Goal: Transaction & Acquisition: Purchase product/service

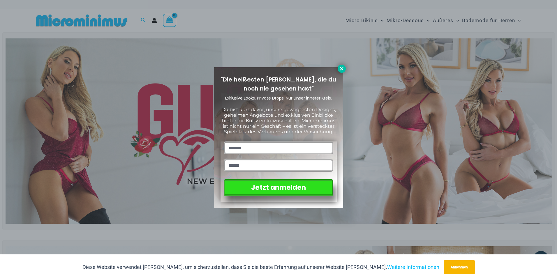
click at [342, 68] on icon at bounding box center [341, 68] width 3 height 3
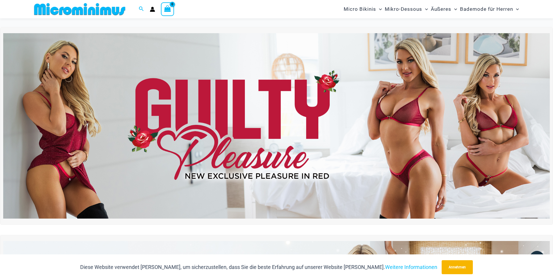
scroll to position [82, 0]
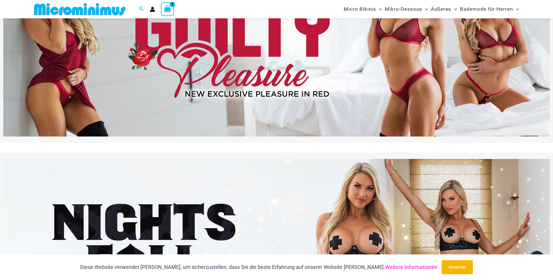
click at [400, 266] on link "Weitere Informationen" at bounding box center [411, 267] width 52 height 6
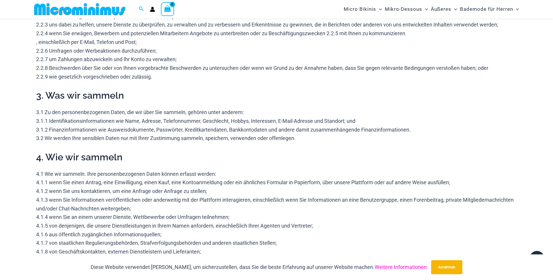
scroll to position [370, 0]
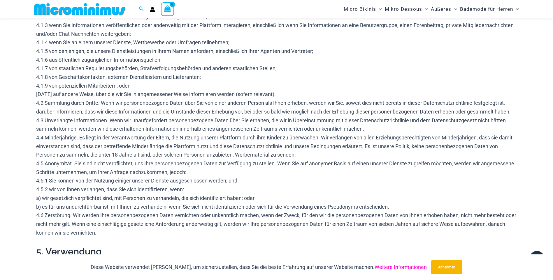
click at [397, 267] on link "Weitere Informationen" at bounding box center [400, 267] width 52 height 6
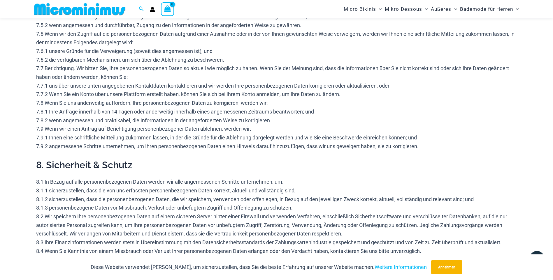
scroll to position [1045, 0]
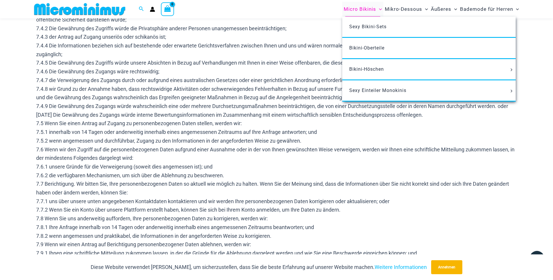
click at [360, 8] on font "Micro Bikinis" at bounding box center [359, 9] width 32 height 6
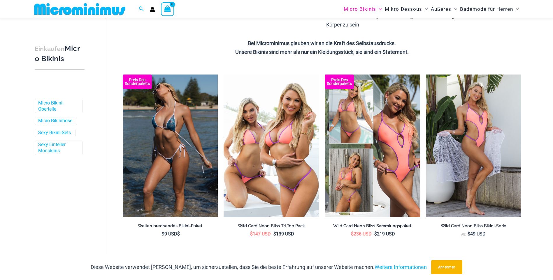
scroll to position [117, 0]
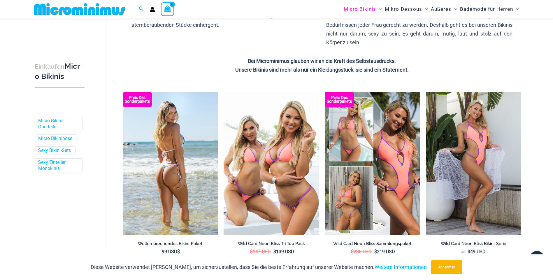
click at [179, 160] on img at bounding box center [170, 163] width 95 height 143
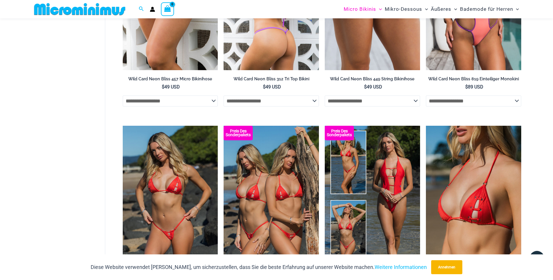
scroll to position [495, 0]
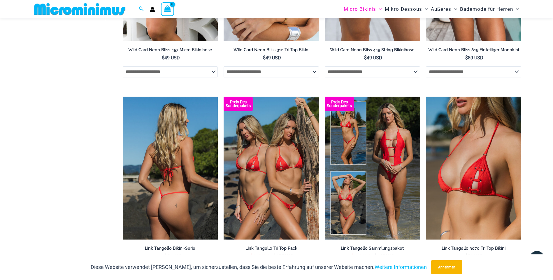
click at [162, 172] on img at bounding box center [170, 168] width 95 height 143
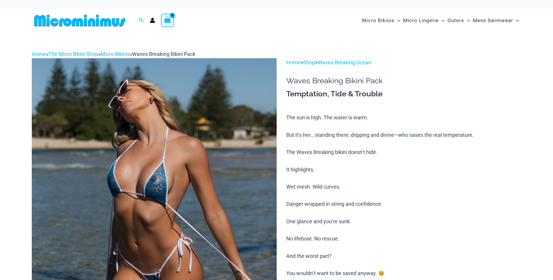
scroll to position [81, 0]
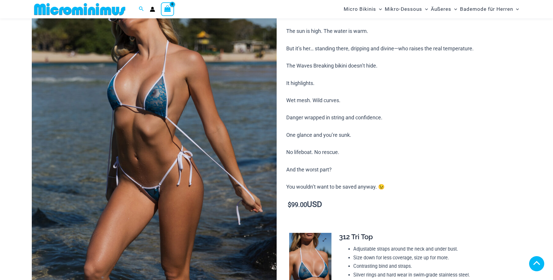
click at [308, 233] on img at bounding box center [310, 265] width 42 height 64
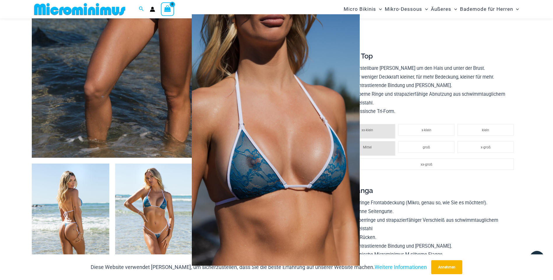
scroll to position [286, 0]
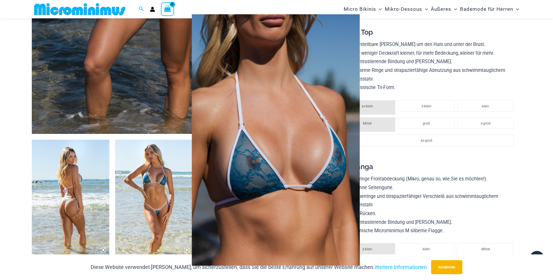
click at [275, 88] on img at bounding box center [276, 140] width 168 height 252
click at [256, 182] on img at bounding box center [276, 140] width 168 height 252
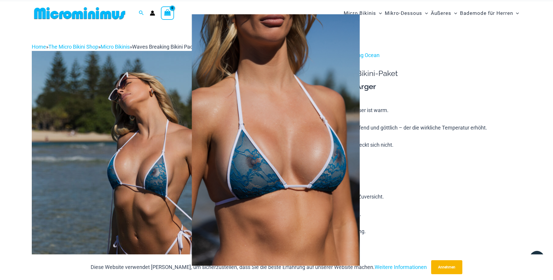
scroll to position [0, 0]
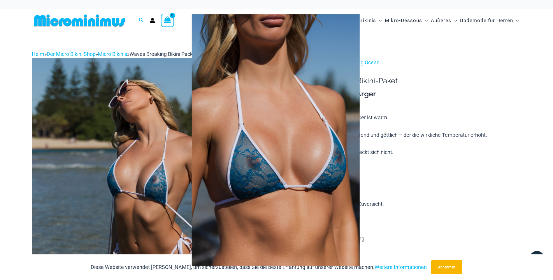
click at [179, 166] on div at bounding box center [276, 140] width 553 height 280
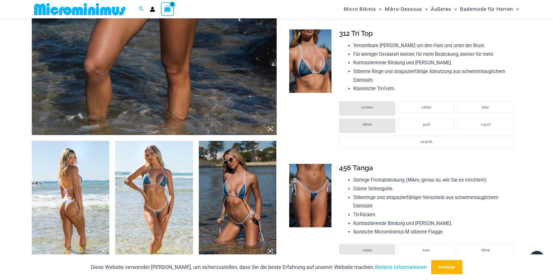
scroll to position [286, 0]
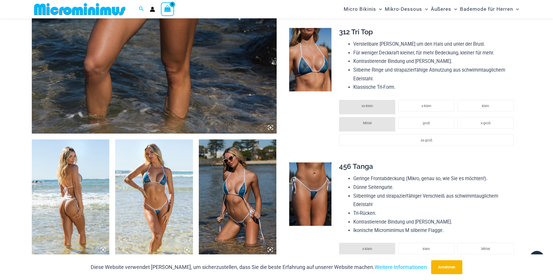
click at [237, 205] on img at bounding box center [238, 198] width 78 height 117
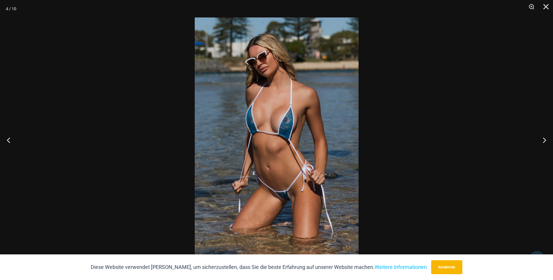
click at [284, 165] on img at bounding box center [277, 139] width 164 height 245
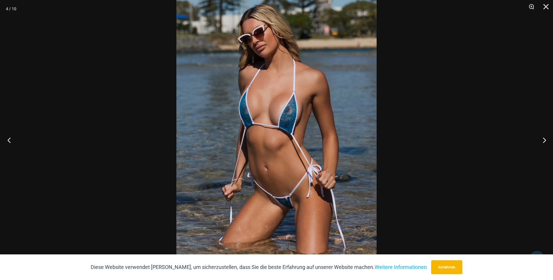
click at [7, 140] on button "Vorhergehend" at bounding box center [11, 140] width 22 height 29
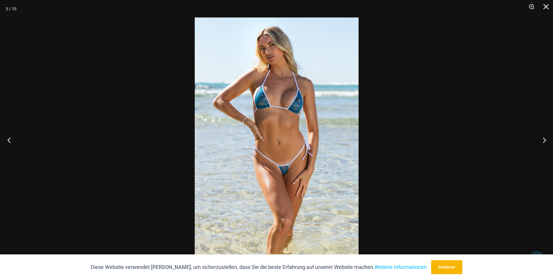
click at [7, 140] on button "Vorhergehend" at bounding box center [11, 140] width 22 height 29
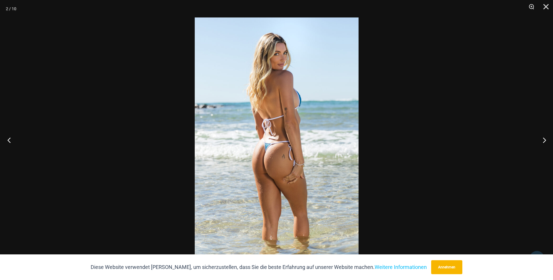
click at [7, 140] on button "Vorhergehend" at bounding box center [11, 140] width 22 height 29
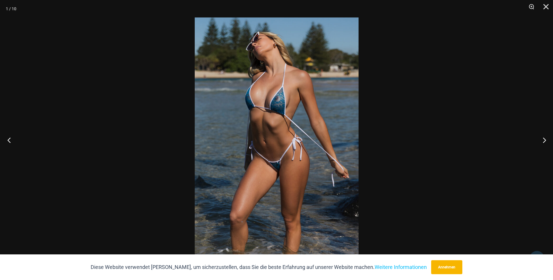
click at [7, 140] on button "Vorhergehend" at bounding box center [11, 140] width 22 height 29
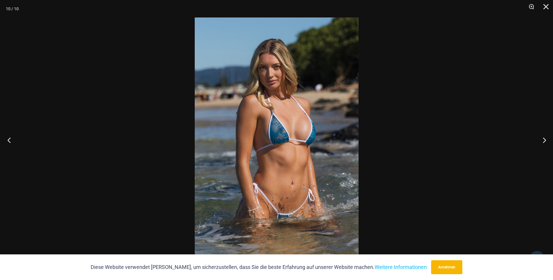
click at [7, 140] on button "Vorhergehend" at bounding box center [11, 140] width 22 height 29
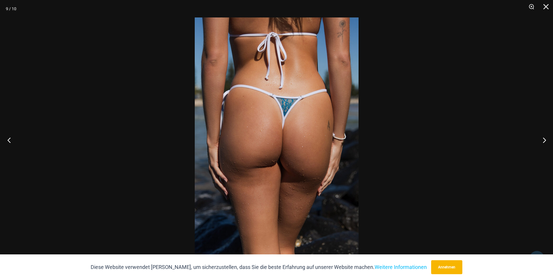
click at [7, 140] on button "Vorhergehend" at bounding box center [11, 140] width 22 height 29
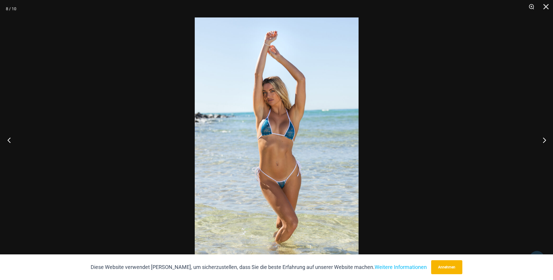
click at [7, 140] on button "Vorhergehend" at bounding box center [11, 140] width 22 height 29
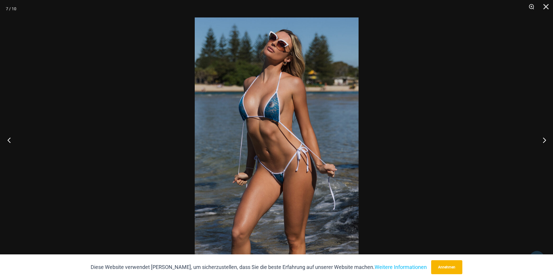
click at [7, 140] on button "Vorhergehend" at bounding box center [11, 140] width 22 height 29
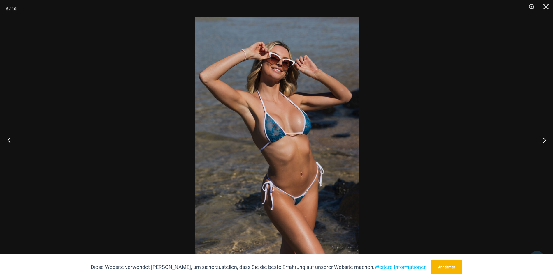
click at [7, 140] on button "Vorhergehend" at bounding box center [11, 140] width 22 height 29
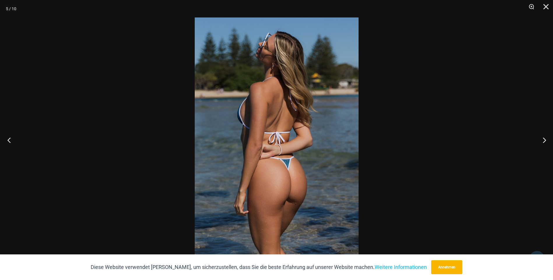
click at [7, 140] on button "Vorhergehend" at bounding box center [11, 140] width 22 height 29
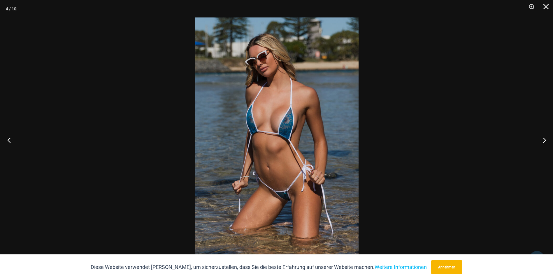
click at [7, 140] on button "Vorhergehend" at bounding box center [11, 140] width 22 height 29
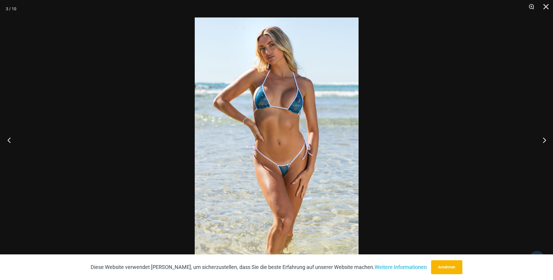
click at [7, 140] on button "Vorhergehend" at bounding box center [11, 140] width 22 height 29
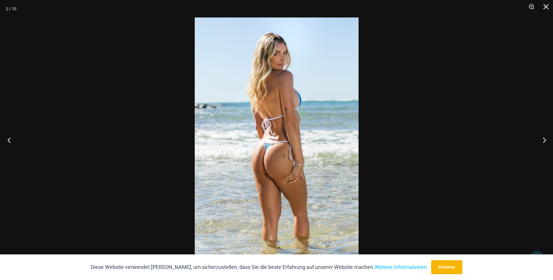
click at [7, 140] on button "Vorhergehend" at bounding box center [11, 140] width 22 height 29
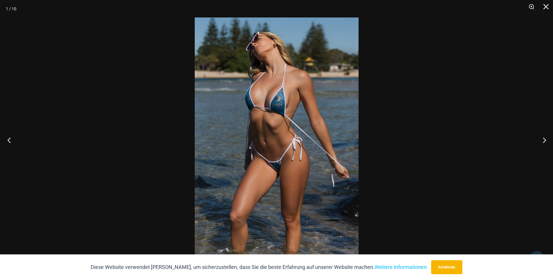
click at [7, 140] on button "Vorhergehend" at bounding box center [11, 140] width 22 height 29
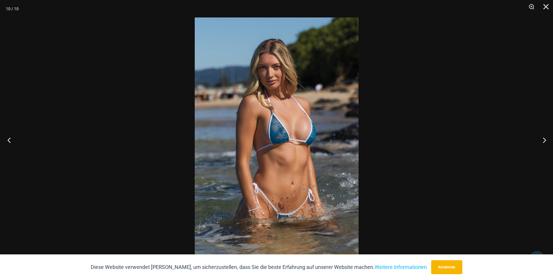
click at [7, 140] on button "Vorhergehend" at bounding box center [11, 140] width 22 height 29
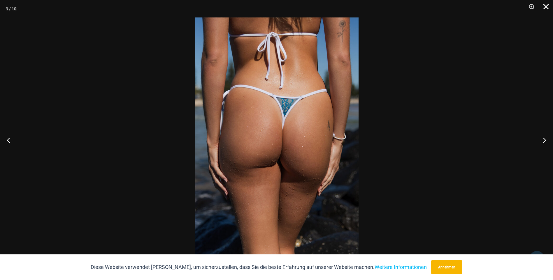
click at [547, 8] on button "Schließen" at bounding box center [543, 8] width 15 height 17
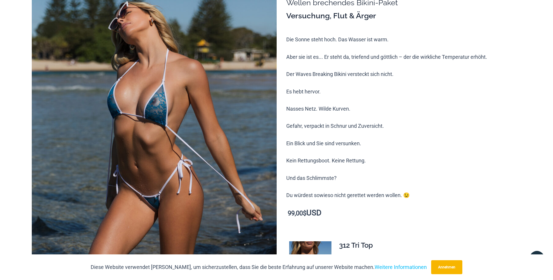
scroll to position [0, 0]
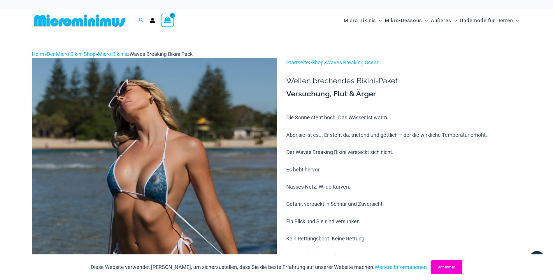
click at [439, 268] on button "Annehmen" at bounding box center [446, 267] width 31 height 14
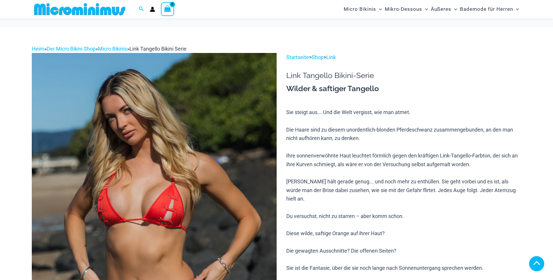
scroll to position [286, 0]
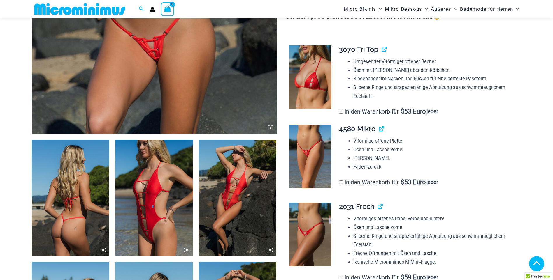
click at [79, 183] on img at bounding box center [71, 198] width 78 height 117
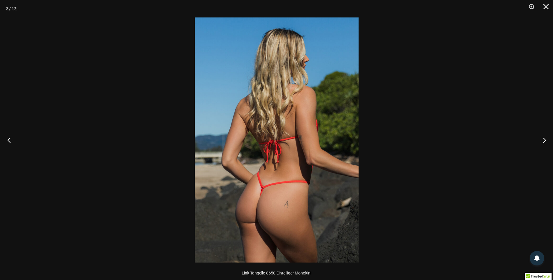
click at [9, 141] on button "Vorhergehend" at bounding box center [11, 140] width 22 height 29
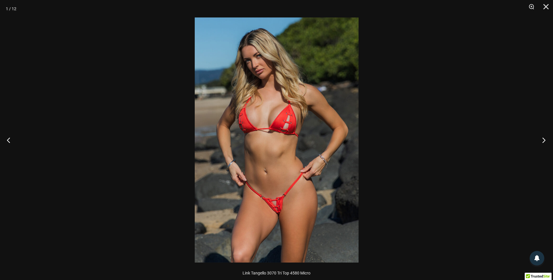
click at [543, 140] on button "Nächster" at bounding box center [542, 140] width 22 height 29
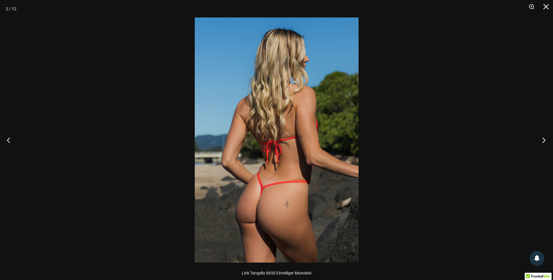
click at [543, 140] on button "Nächster" at bounding box center [542, 140] width 22 height 29
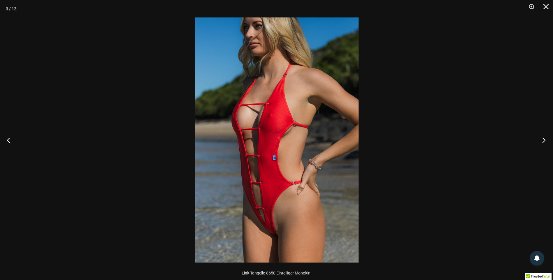
click at [543, 140] on button "Nächster" at bounding box center [542, 140] width 22 height 29
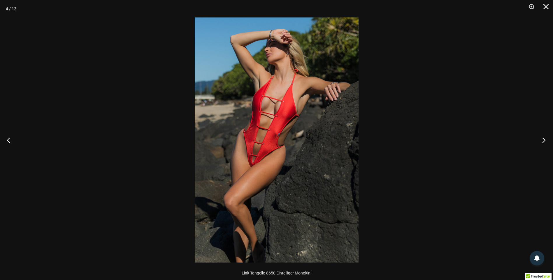
click at [543, 140] on button "Nächster" at bounding box center [542, 140] width 22 height 29
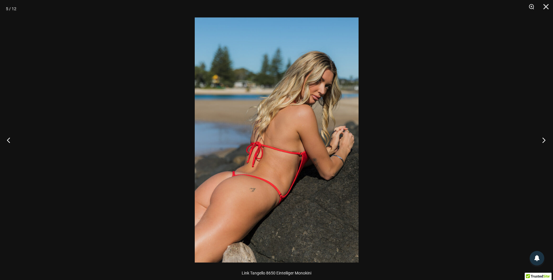
click at [543, 140] on button "Nächster" at bounding box center [542, 140] width 22 height 29
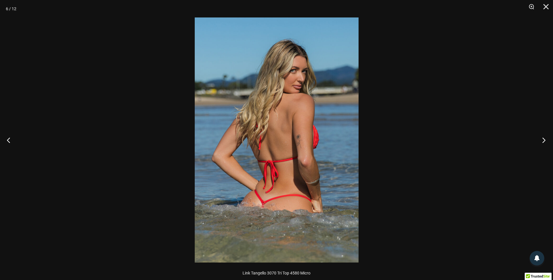
click at [543, 140] on button "Nächster" at bounding box center [542, 140] width 22 height 29
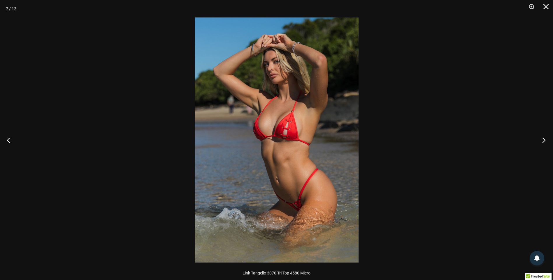
click at [543, 140] on button "Nächster" at bounding box center [542, 140] width 22 height 29
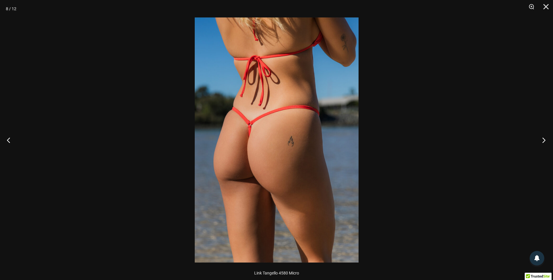
click at [543, 140] on button "Nächster" at bounding box center [542, 140] width 22 height 29
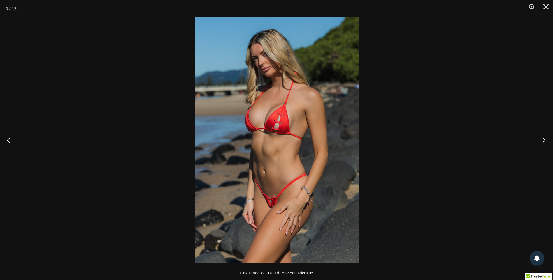
click at [543, 140] on button "Nächster" at bounding box center [542, 140] width 22 height 29
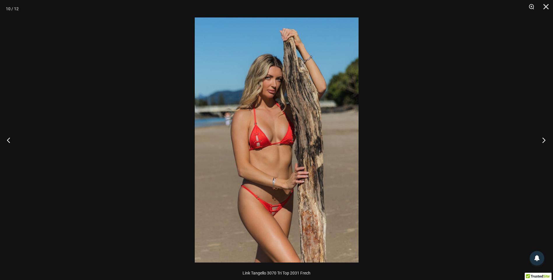
click at [543, 140] on button "Nächster" at bounding box center [542, 140] width 22 height 29
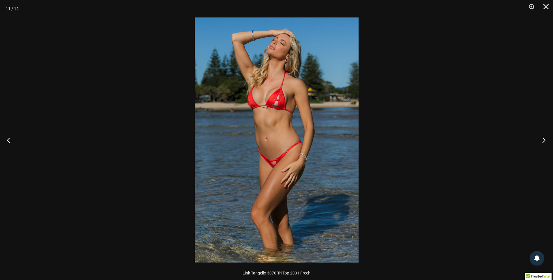
click at [543, 140] on button "Nächster" at bounding box center [542, 140] width 22 height 29
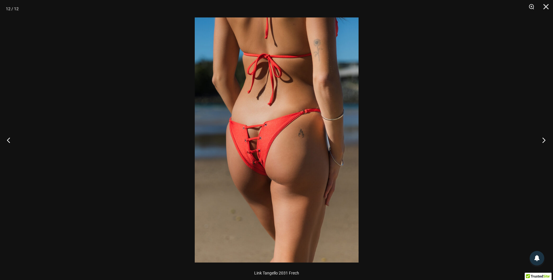
click at [543, 140] on button "Nächster" at bounding box center [542, 140] width 22 height 29
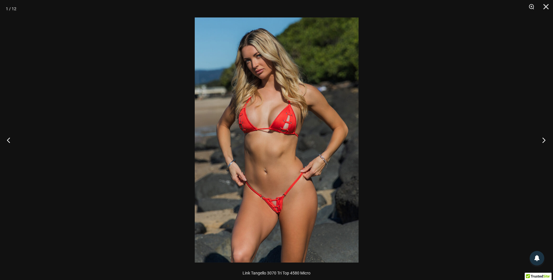
click at [543, 140] on button "Nächster" at bounding box center [542, 140] width 22 height 29
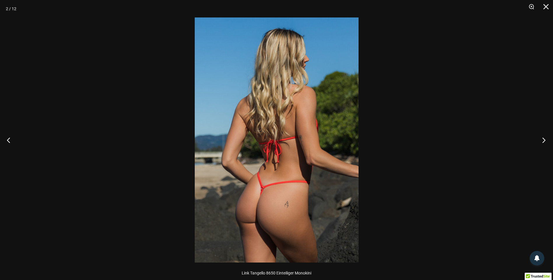
click at [543, 140] on button "Nächster" at bounding box center [542, 140] width 22 height 29
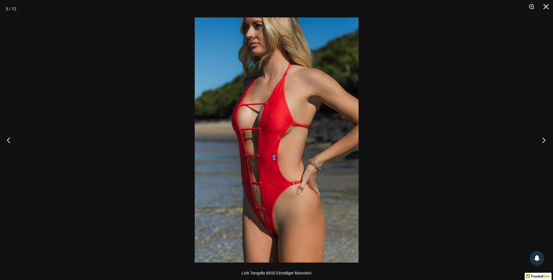
click at [543, 140] on button "Nächster" at bounding box center [542, 140] width 22 height 29
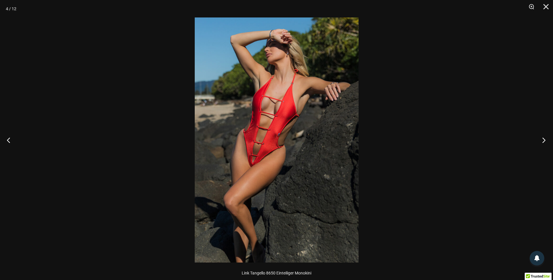
click at [543, 140] on button "Nächster" at bounding box center [542, 140] width 22 height 29
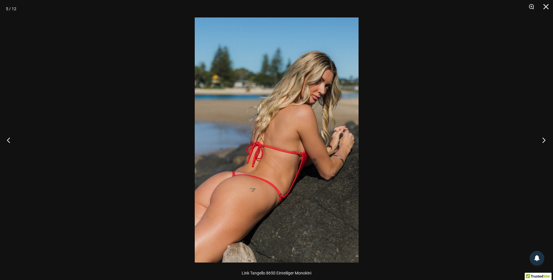
click at [543, 140] on button "Nächster" at bounding box center [542, 140] width 22 height 29
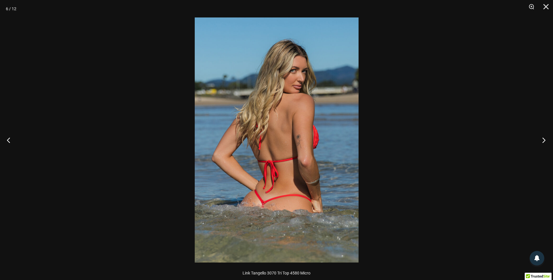
click at [543, 140] on button "Nächster" at bounding box center [542, 140] width 22 height 29
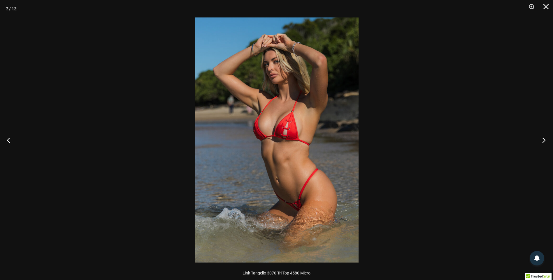
click at [543, 140] on button "Nächster" at bounding box center [542, 140] width 22 height 29
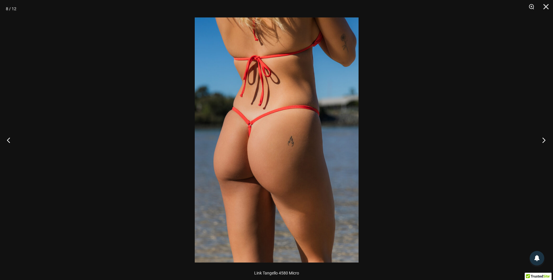
click at [543, 140] on button "Nächster" at bounding box center [542, 140] width 22 height 29
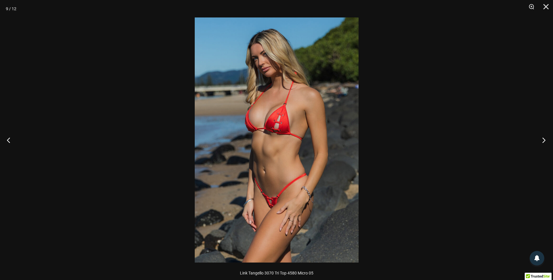
click at [543, 140] on button "Nächster" at bounding box center [542, 140] width 22 height 29
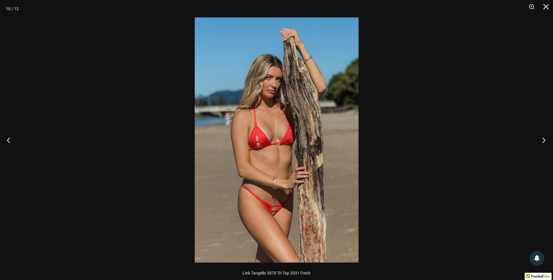
click at [543, 140] on button "Nächster" at bounding box center [542, 140] width 22 height 29
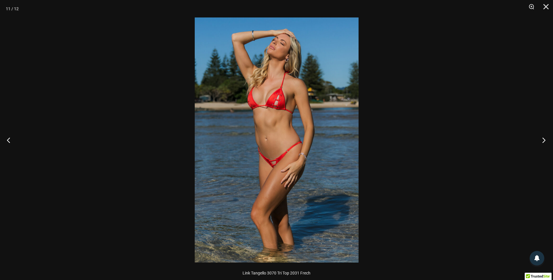
click at [543, 140] on button "Nächster" at bounding box center [542, 140] width 22 height 29
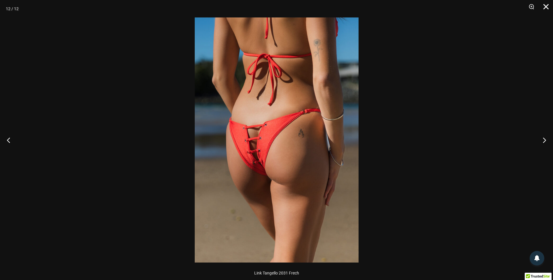
click at [547, 7] on button "Schließen" at bounding box center [543, 8] width 15 height 17
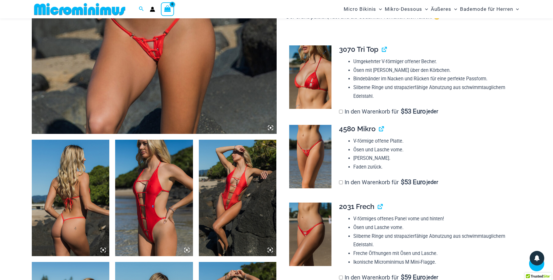
click at [304, 74] on img at bounding box center [310, 77] width 42 height 64
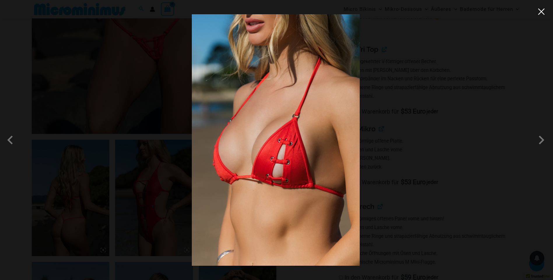
click at [540, 11] on button "Schließen" at bounding box center [541, 11] width 9 height 9
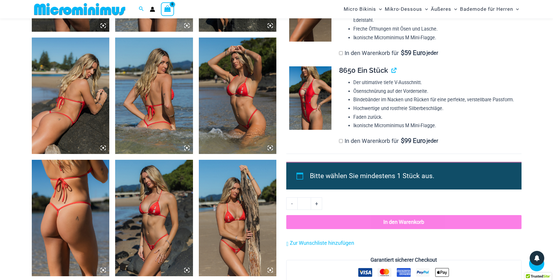
scroll to position [519, 0]
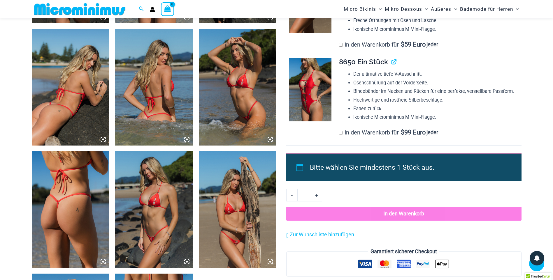
click at [246, 91] on img at bounding box center [238, 87] width 78 height 117
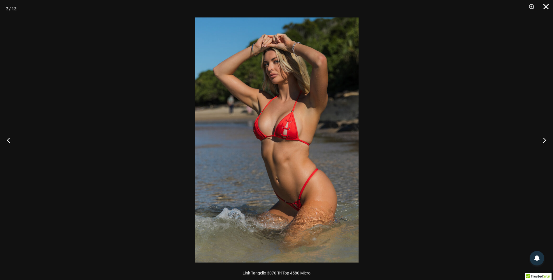
click at [545, 6] on button "Schließen" at bounding box center [543, 8] width 15 height 17
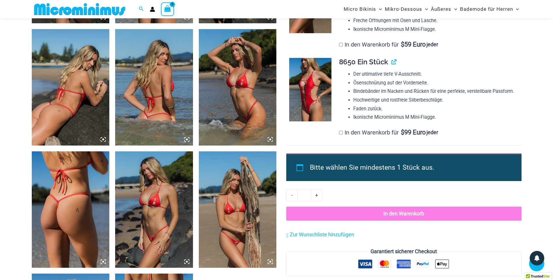
click at [161, 211] on img at bounding box center [154, 209] width 78 height 117
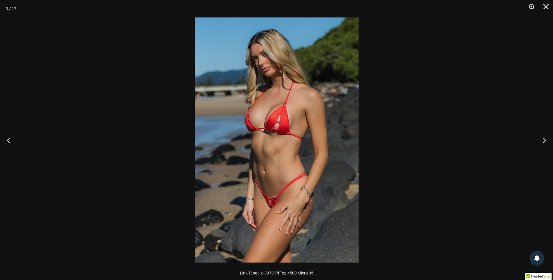
click at [305, 163] on img at bounding box center [277, 139] width 164 height 245
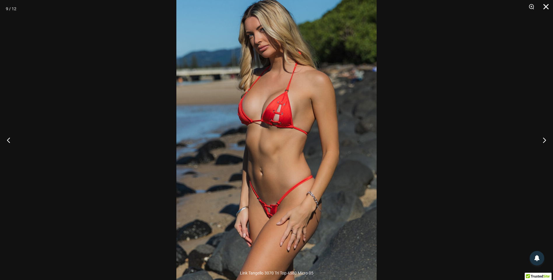
click at [545, 4] on button "Schließen" at bounding box center [543, 8] width 15 height 17
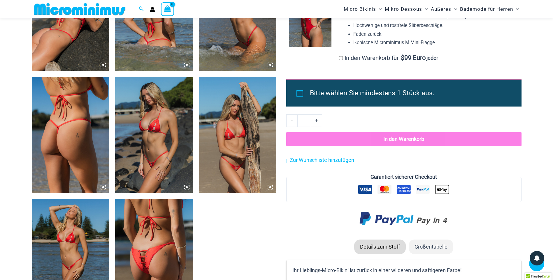
scroll to position [636, 0]
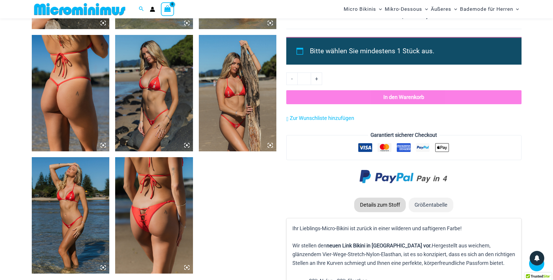
click at [74, 217] on img at bounding box center [71, 215] width 78 height 117
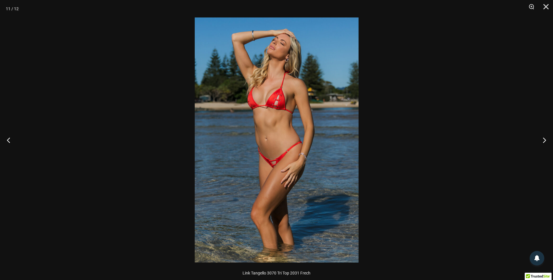
click at [286, 158] on img at bounding box center [277, 139] width 164 height 245
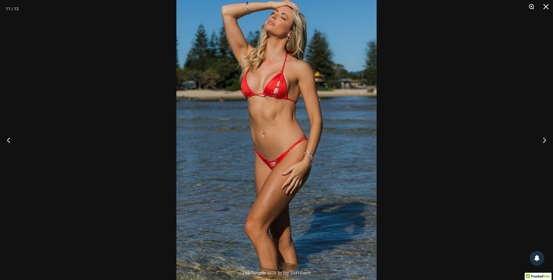
click at [530, 6] on button "Zoom" at bounding box center [529, 8] width 15 height 17
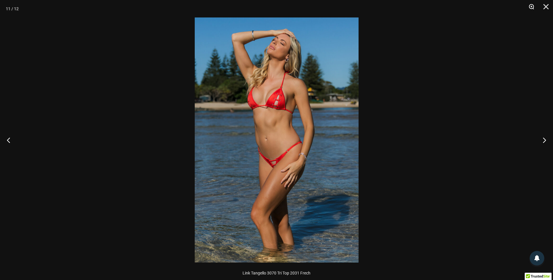
click at [530, 6] on button "Zoom" at bounding box center [529, 8] width 15 height 17
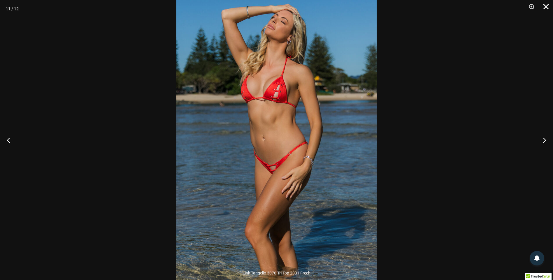
click at [546, 5] on button "Schließen" at bounding box center [543, 8] width 15 height 17
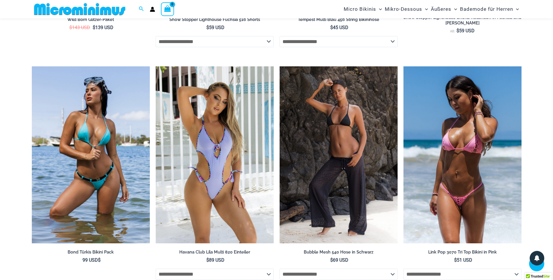
scroll to position [1976, 0]
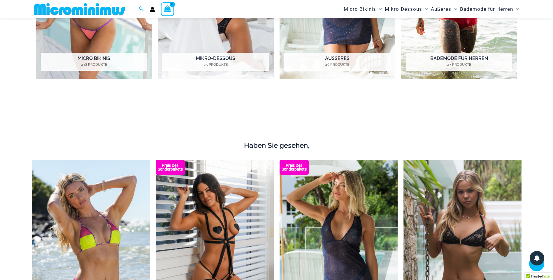
scroll to position [663, 0]
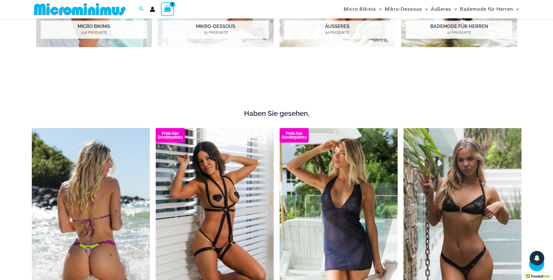
click at [103, 244] on img at bounding box center [91, 217] width 118 height 178
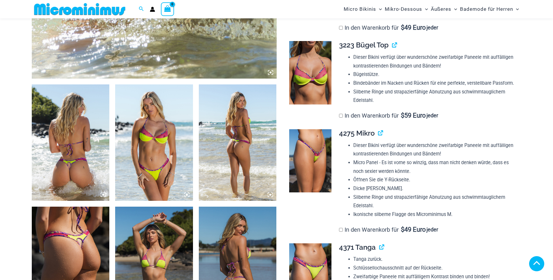
scroll to position [344, 0]
click at [153, 138] on img at bounding box center [154, 142] width 78 height 117
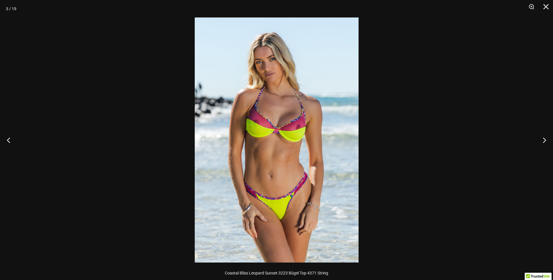
click at [279, 157] on img at bounding box center [277, 139] width 164 height 245
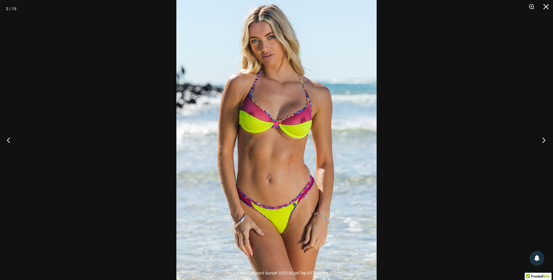
click at [542, 140] on button "Nächster" at bounding box center [542, 140] width 22 height 29
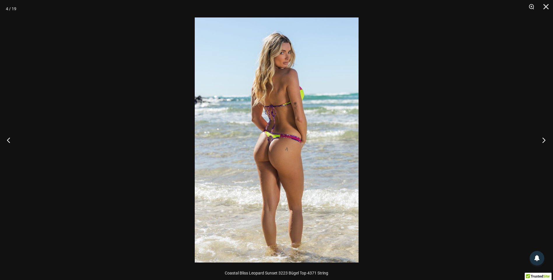
click at [542, 140] on button "Nächster" at bounding box center [542, 140] width 22 height 29
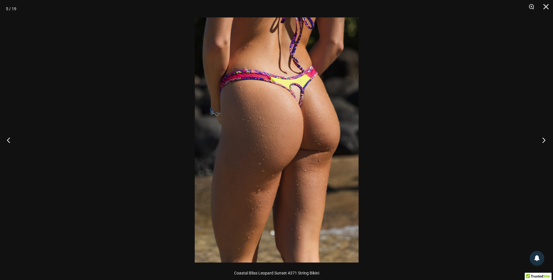
click at [542, 140] on button "Nächster" at bounding box center [542, 140] width 22 height 29
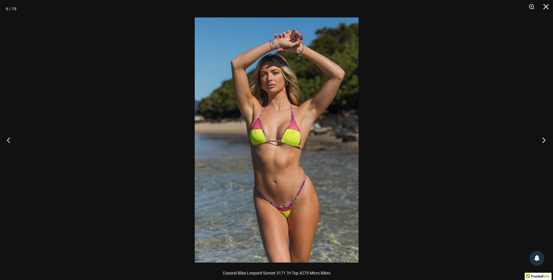
click at [542, 140] on button "Nächster" at bounding box center [542, 140] width 22 height 29
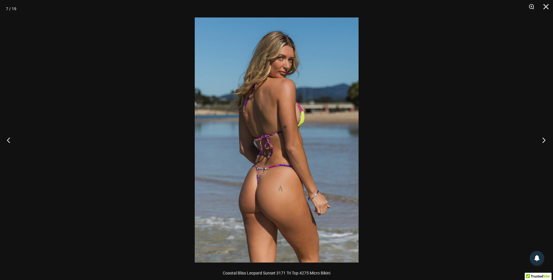
click at [542, 140] on button "Nächster" at bounding box center [542, 140] width 22 height 29
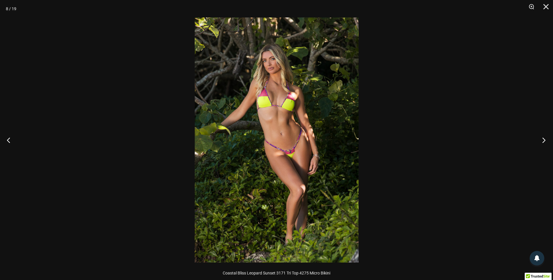
click at [542, 140] on button "Nächster" at bounding box center [542, 140] width 22 height 29
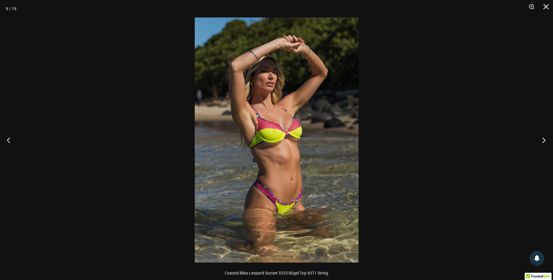
click at [542, 140] on button "Nächster" at bounding box center [542, 140] width 22 height 29
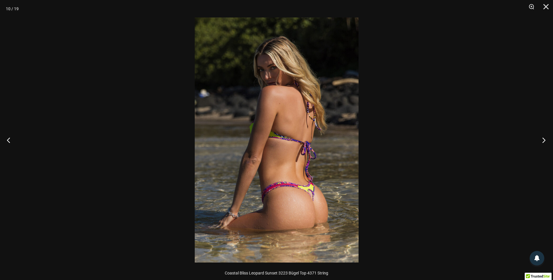
click at [542, 140] on button "Nächster" at bounding box center [542, 140] width 22 height 29
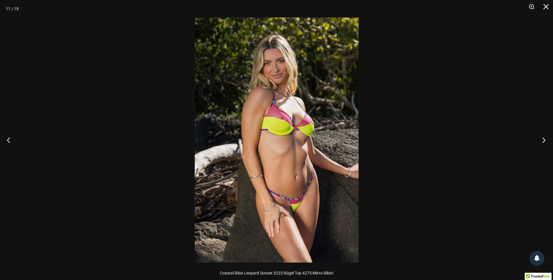
click at [542, 140] on button "Nächster" at bounding box center [542, 140] width 22 height 29
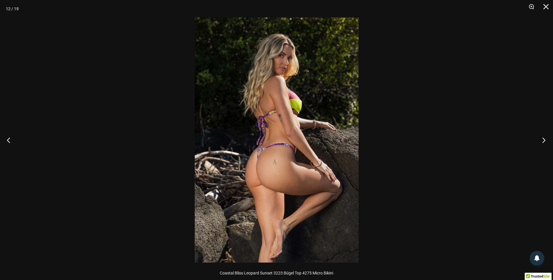
click at [542, 140] on button "Nächster" at bounding box center [542, 140] width 22 height 29
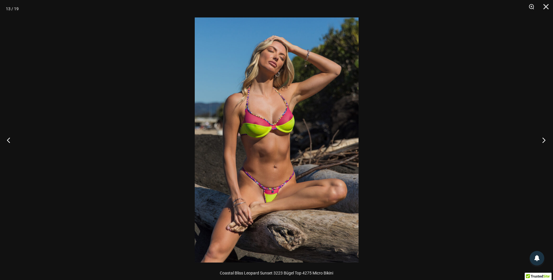
click at [542, 140] on button "Nächster" at bounding box center [542, 140] width 22 height 29
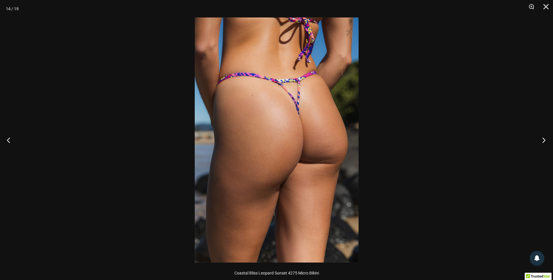
click at [542, 140] on button "Nächster" at bounding box center [542, 140] width 22 height 29
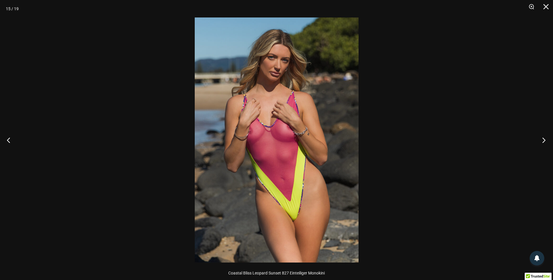
click at [542, 140] on button "Nächster" at bounding box center [542, 140] width 22 height 29
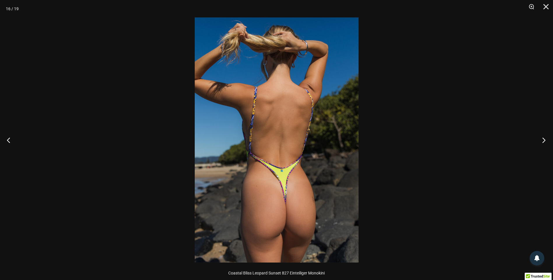
click at [542, 140] on button "Nächster" at bounding box center [542, 140] width 22 height 29
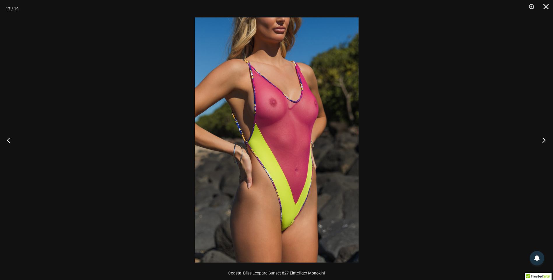
click at [542, 140] on button "Nächster" at bounding box center [542, 140] width 22 height 29
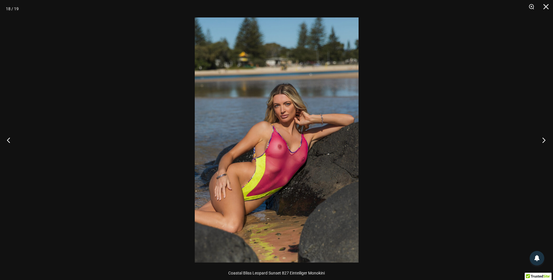
click at [542, 140] on button "Nächster" at bounding box center [542, 140] width 22 height 29
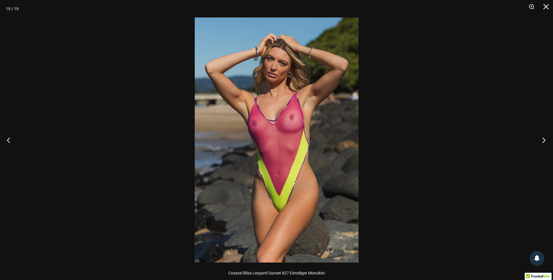
click at [542, 140] on button "Nächster" at bounding box center [542, 140] width 22 height 29
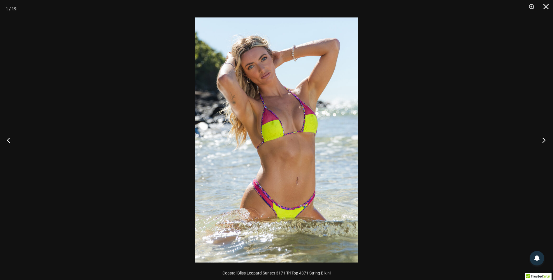
click at [542, 140] on button "Nächster" at bounding box center [542, 140] width 22 height 29
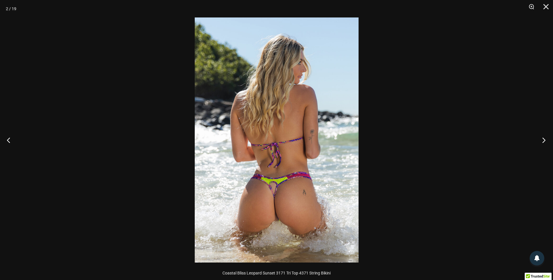
click at [542, 140] on button "Nächster" at bounding box center [542, 140] width 22 height 29
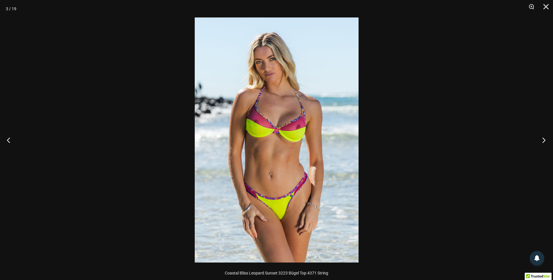
click at [542, 140] on button "Nächster" at bounding box center [542, 140] width 22 height 29
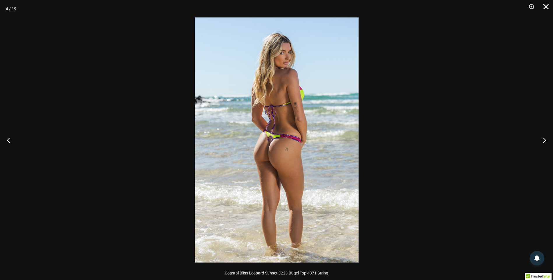
click at [545, 7] on button "Schließen" at bounding box center [543, 8] width 15 height 17
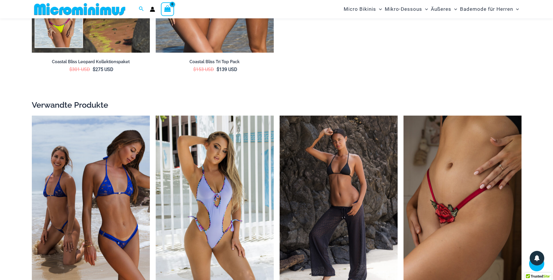
scroll to position [1335, 0]
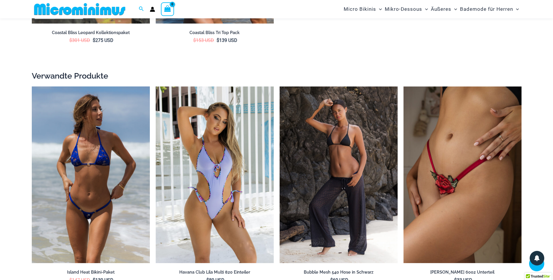
click at [95, 187] on img at bounding box center [91, 175] width 118 height 177
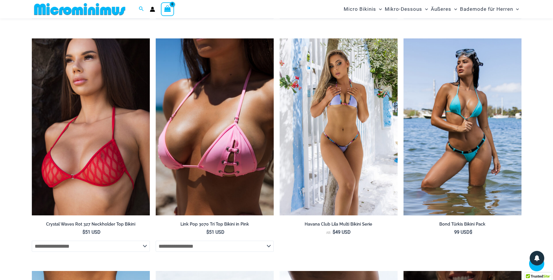
scroll to position [1294, 0]
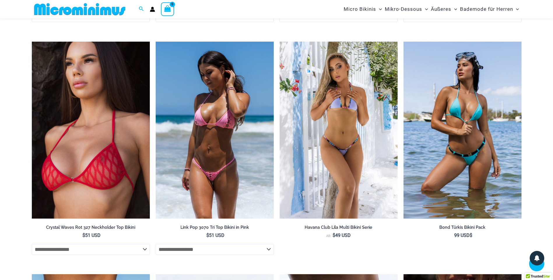
click at [221, 146] on img at bounding box center [215, 130] width 118 height 177
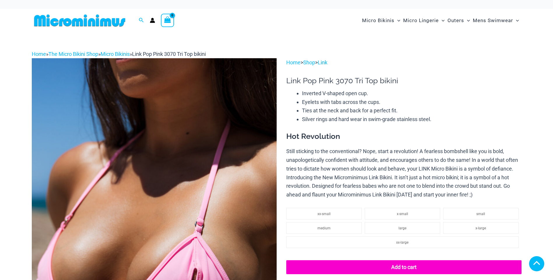
scroll to position [115, 0]
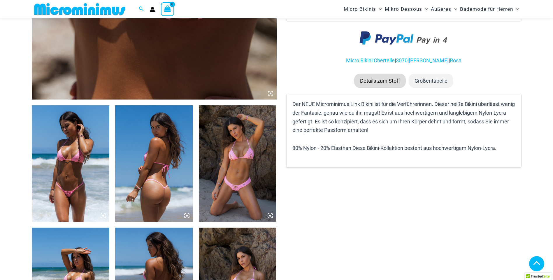
click at [270, 93] on icon at bounding box center [270, 94] width 2 height 2
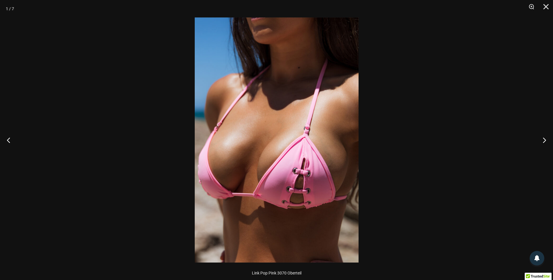
click at [249, 133] on img at bounding box center [277, 139] width 164 height 245
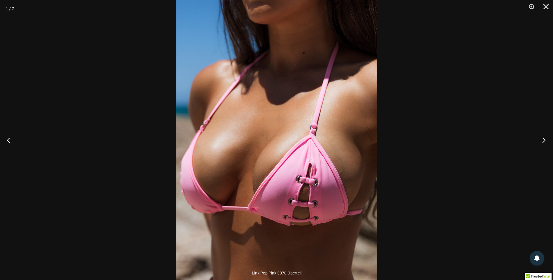
click at [544, 140] on button "Nächster" at bounding box center [542, 140] width 22 height 29
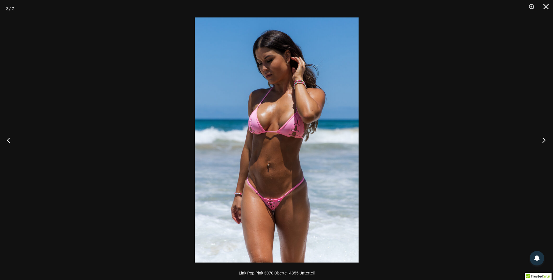
click at [544, 140] on button "Nächster" at bounding box center [542, 140] width 22 height 29
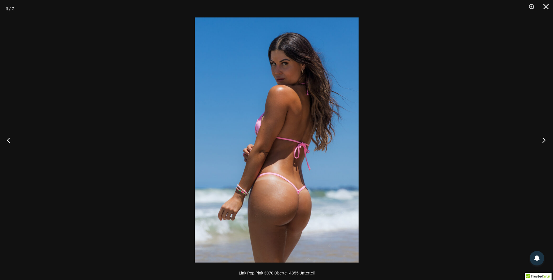
click at [544, 140] on button "Nächster" at bounding box center [542, 140] width 22 height 29
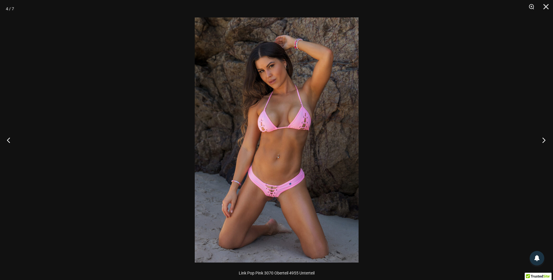
click at [544, 140] on button "Nächster" at bounding box center [542, 140] width 22 height 29
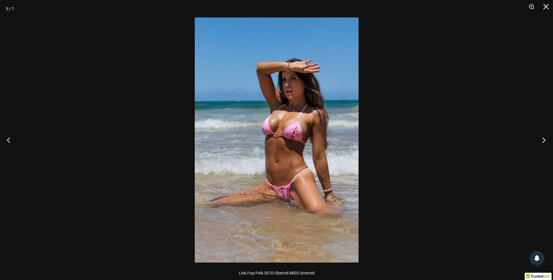
click at [544, 140] on button "Nächster" at bounding box center [542, 140] width 22 height 29
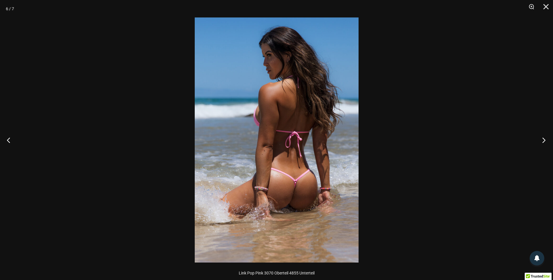
click at [544, 140] on button "Nächster" at bounding box center [542, 140] width 22 height 29
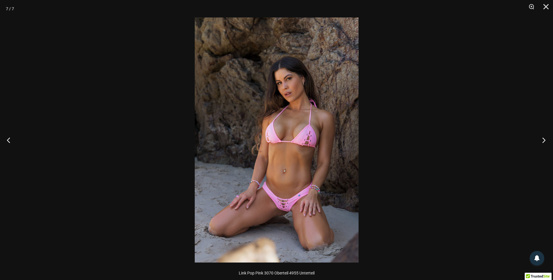
click at [544, 140] on button "Nächster" at bounding box center [542, 140] width 22 height 29
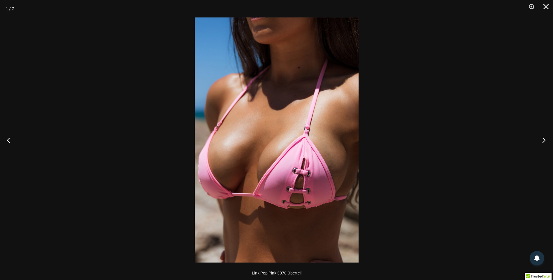
click at [544, 140] on button "Nächster" at bounding box center [542, 140] width 22 height 29
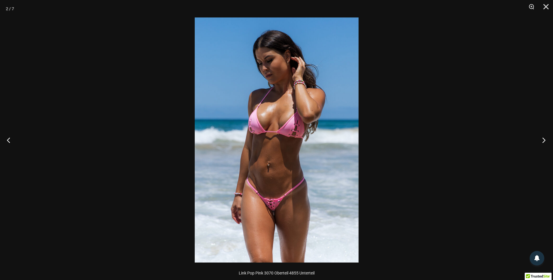
click at [544, 140] on button "Nächster" at bounding box center [542, 140] width 22 height 29
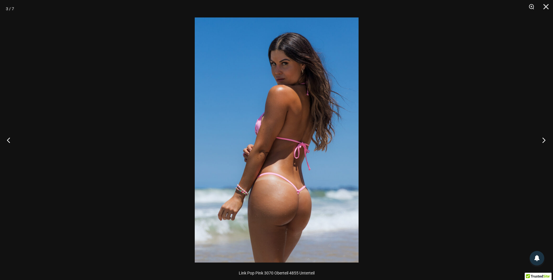
click at [544, 140] on button "Nächster" at bounding box center [542, 140] width 22 height 29
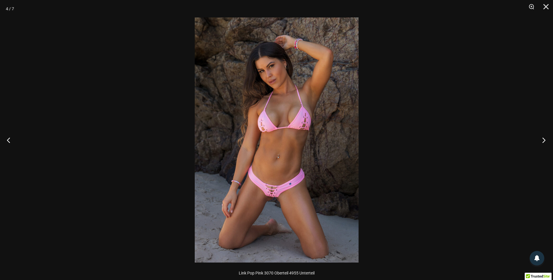
click at [544, 140] on button "Nächster" at bounding box center [542, 140] width 22 height 29
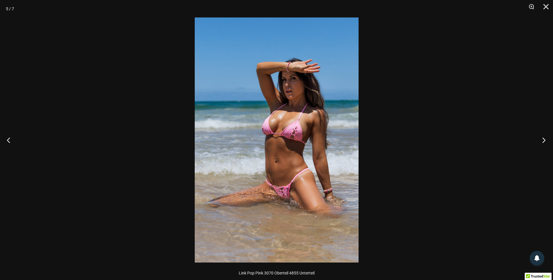
click at [544, 140] on button "Nächster" at bounding box center [542, 140] width 22 height 29
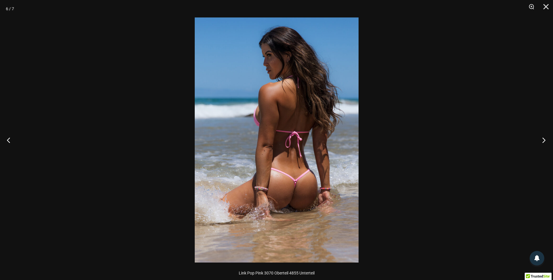
click at [544, 140] on button "Nächster" at bounding box center [542, 140] width 22 height 29
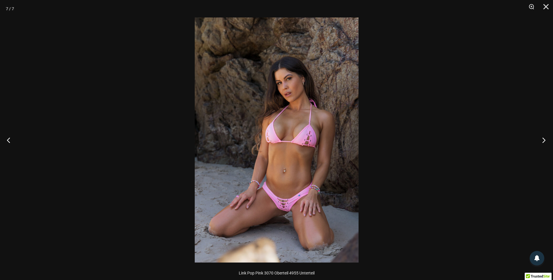
click at [544, 140] on button "Nächster" at bounding box center [542, 140] width 22 height 29
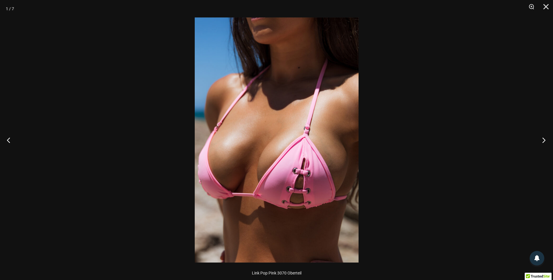
click at [544, 140] on button "Nächster" at bounding box center [542, 140] width 22 height 29
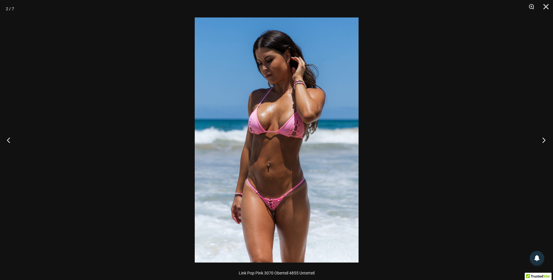
click at [544, 140] on button "Nächster" at bounding box center [542, 140] width 22 height 29
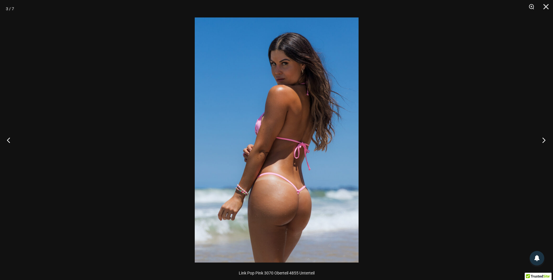
click at [544, 140] on button "Nächster" at bounding box center [542, 140] width 22 height 29
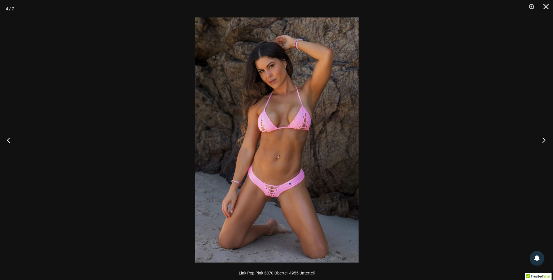
click at [544, 140] on button "Nächster" at bounding box center [542, 140] width 22 height 29
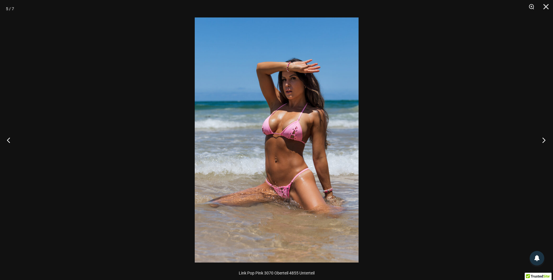
click at [544, 140] on button "Nächster" at bounding box center [542, 140] width 22 height 29
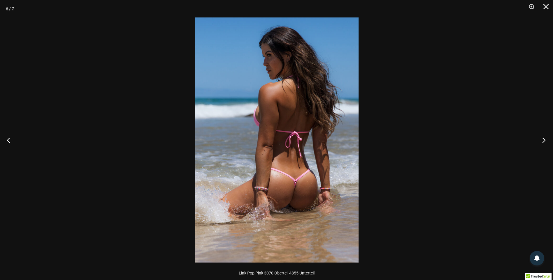
click at [544, 140] on button "Nächster" at bounding box center [542, 140] width 22 height 29
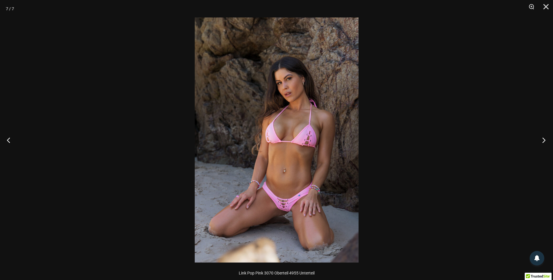
click at [544, 140] on button "Nächster" at bounding box center [542, 140] width 22 height 29
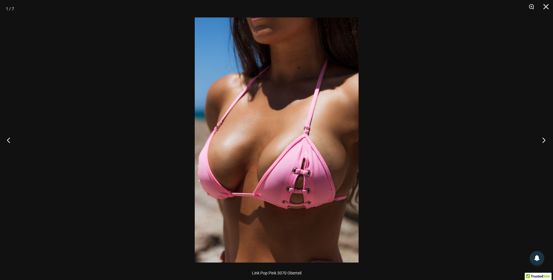
click at [544, 140] on button "Nächster" at bounding box center [542, 140] width 22 height 29
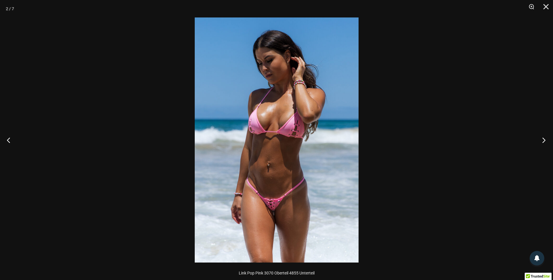
click at [544, 140] on button "Nächster" at bounding box center [542, 140] width 22 height 29
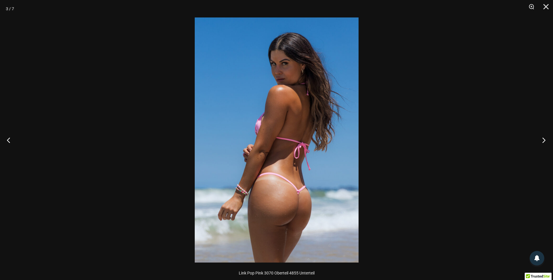
click at [544, 140] on button "Nächster" at bounding box center [542, 140] width 22 height 29
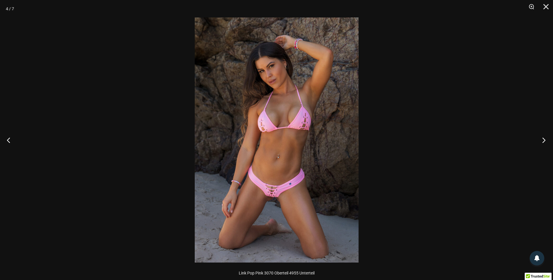
click at [544, 140] on button "Nächster" at bounding box center [542, 140] width 22 height 29
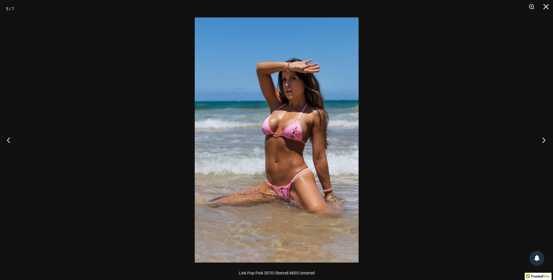
click at [544, 140] on button "Nächster" at bounding box center [542, 140] width 22 height 29
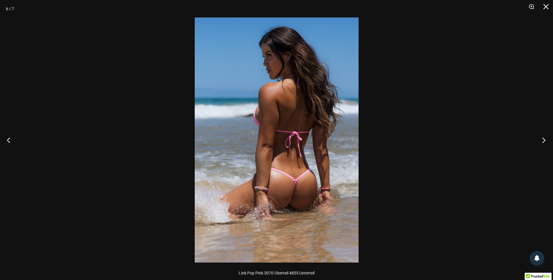
click at [544, 140] on button "Nächster" at bounding box center [542, 140] width 22 height 29
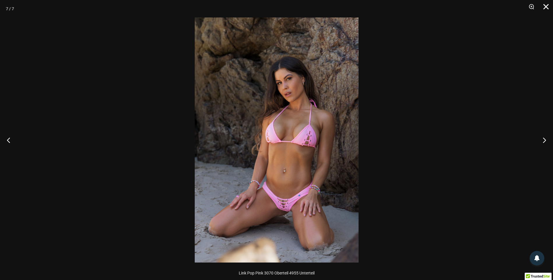
click at [546, 6] on button "Schließen" at bounding box center [543, 8] width 15 height 17
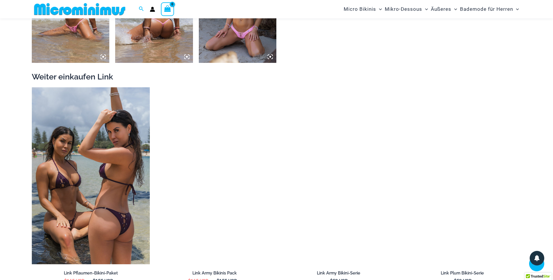
scroll to position [612, 0]
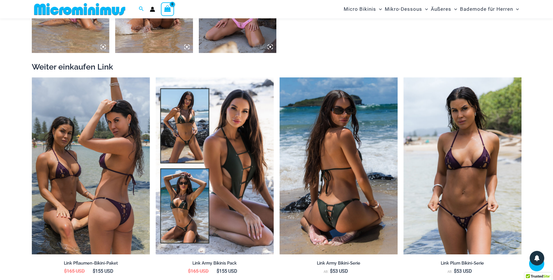
click at [334, 176] on img at bounding box center [338, 165] width 118 height 177
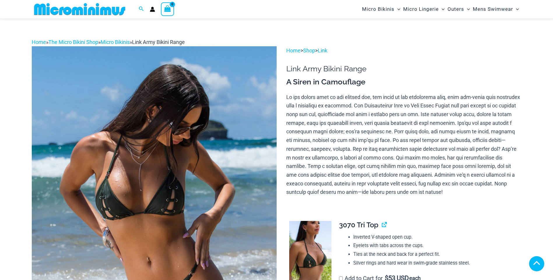
scroll to position [145, 0]
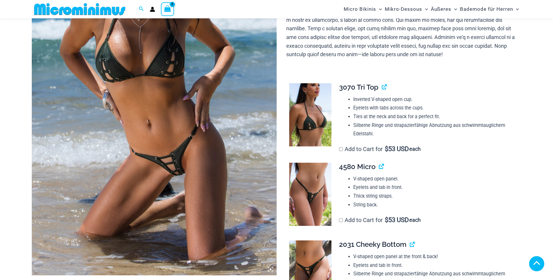
click at [226, 148] on img at bounding box center [154, 92] width 245 height 367
click at [148, 128] on img at bounding box center [154, 92] width 245 height 367
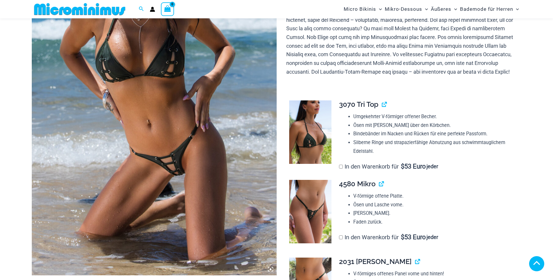
scroll to position [111, 0]
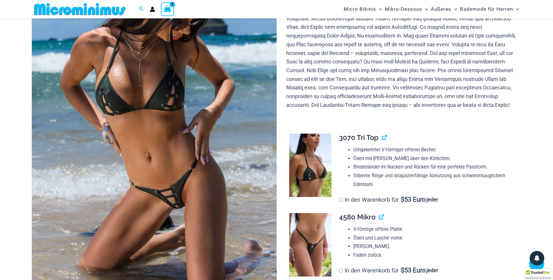
click at [148, 128] on img at bounding box center [154, 125] width 245 height 367
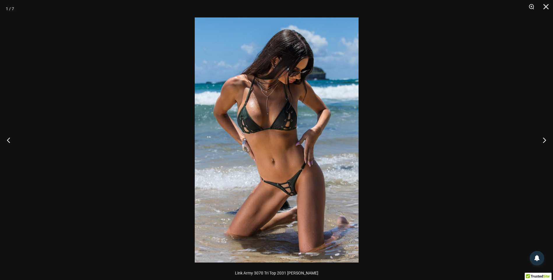
click at [310, 143] on img at bounding box center [277, 139] width 164 height 245
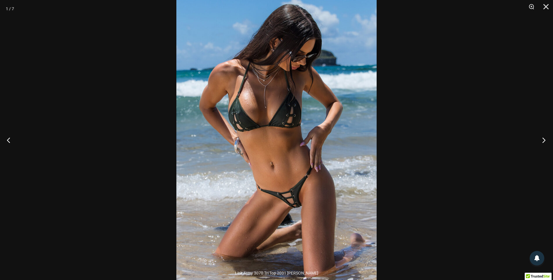
click at [543, 141] on button "Nächster" at bounding box center [542, 140] width 22 height 29
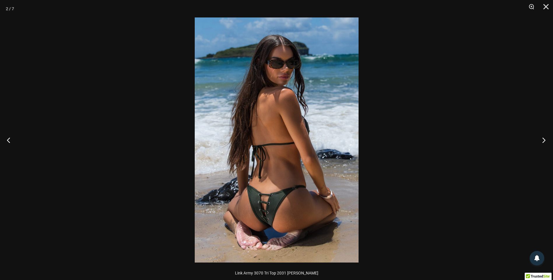
click at [543, 141] on button "Nächster" at bounding box center [542, 140] width 22 height 29
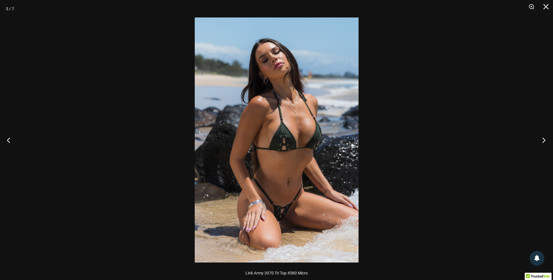
click at [543, 141] on button "Nächster" at bounding box center [542, 140] width 22 height 29
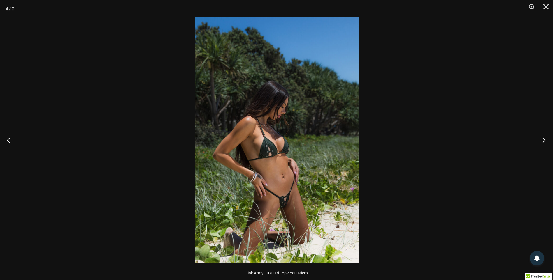
click at [543, 141] on button "Nächster" at bounding box center [542, 140] width 22 height 29
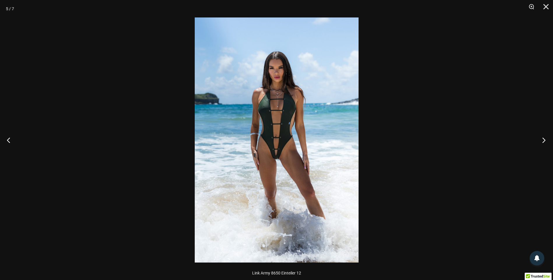
click at [543, 141] on button "Nächster" at bounding box center [542, 140] width 22 height 29
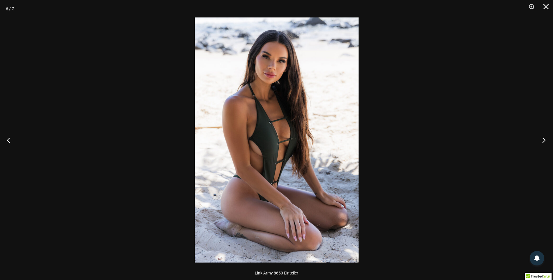
click at [543, 141] on button "Nächster" at bounding box center [542, 140] width 22 height 29
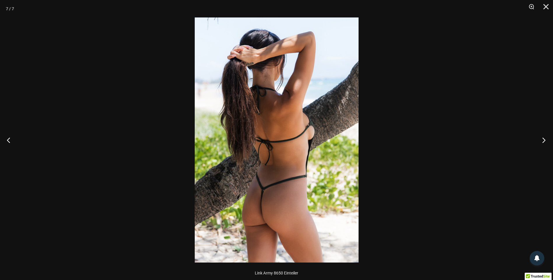
click at [543, 141] on button "Nächster" at bounding box center [542, 140] width 22 height 29
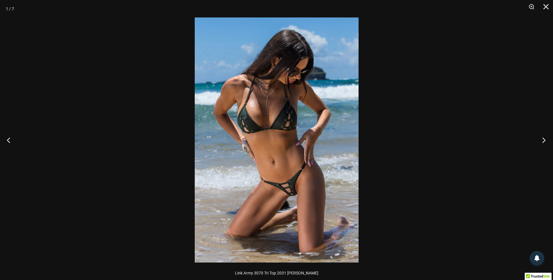
click at [543, 141] on button "Nächster" at bounding box center [542, 140] width 22 height 29
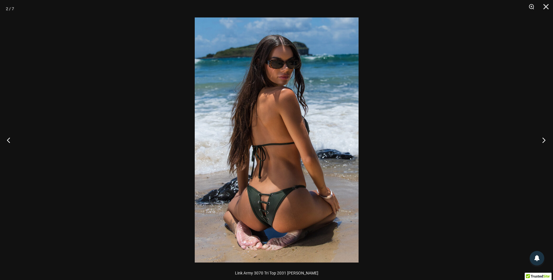
click at [543, 141] on button "Nächster" at bounding box center [542, 140] width 22 height 29
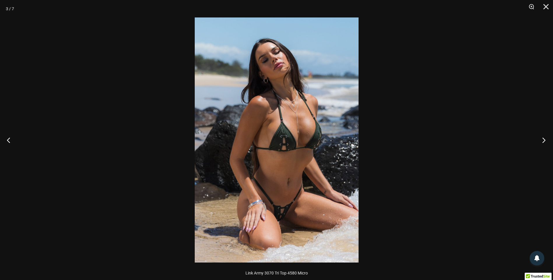
click at [543, 141] on button "Nächster" at bounding box center [542, 140] width 22 height 29
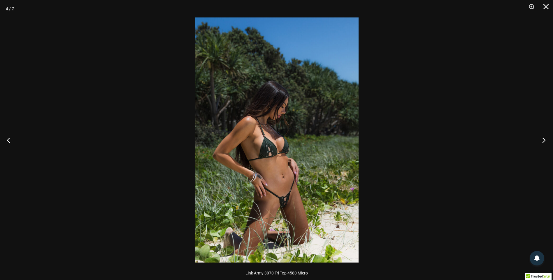
click at [543, 141] on button "Nächster" at bounding box center [542, 140] width 22 height 29
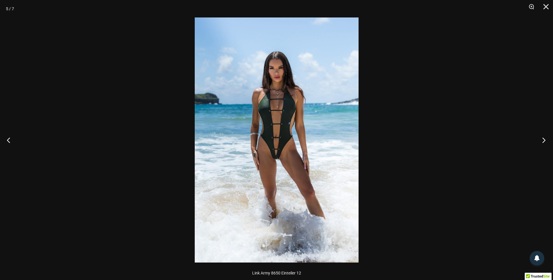
click at [543, 141] on button "Nächster" at bounding box center [542, 140] width 22 height 29
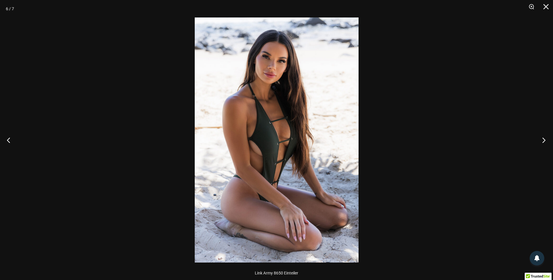
click at [543, 141] on button "Nächster" at bounding box center [542, 140] width 22 height 29
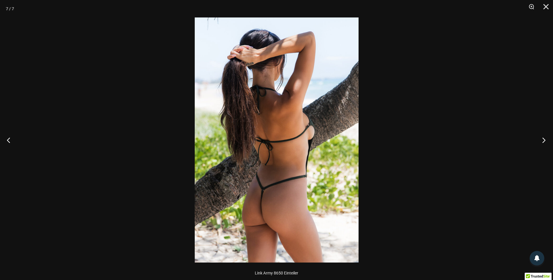
click at [543, 141] on button "Nächster" at bounding box center [542, 140] width 22 height 29
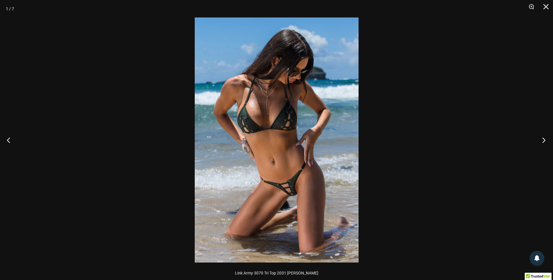
click at [543, 141] on button "Nächster" at bounding box center [542, 140] width 22 height 29
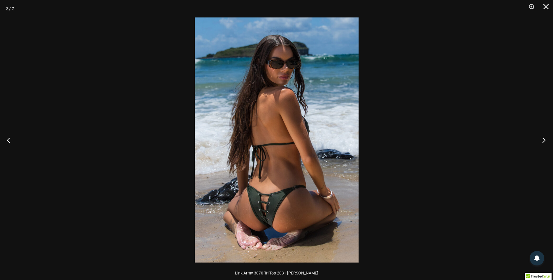
click at [543, 141] on button "Nächster" at bounding box center [542, 140] width 22 height 29
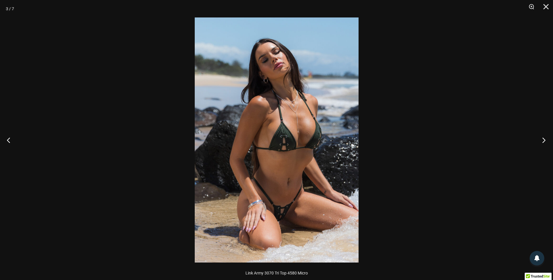
click at [543, 141] on button "Nächster" at bounding box center [542, 140] width 22 height 29
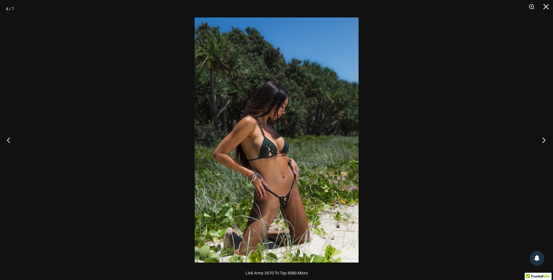
click at [543, 141] on button "Nächster" at bounding box center [542, 140] width 22 height 29
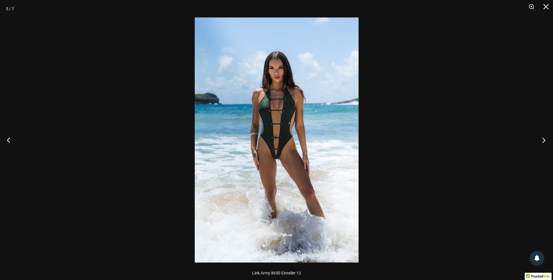
click at [543, 141] on button "Nächster" at bounding box center [542, 140] width 22 height 29
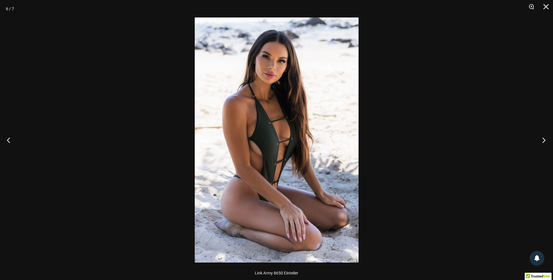
click at [543, 141] on button "Nächster" at bounding box center [542, 140] width 22 height 29
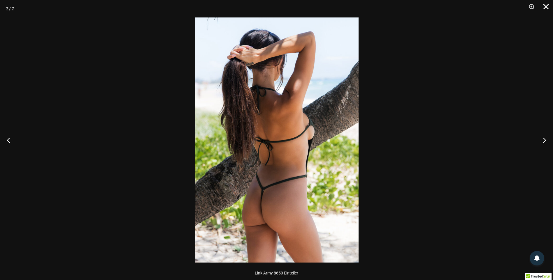
click at [546, 6] on button "Schließen" at bounding box center [543, 8] width 15 height 17
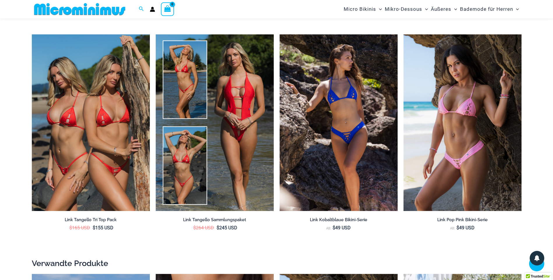
scroll to position [1044, 0]
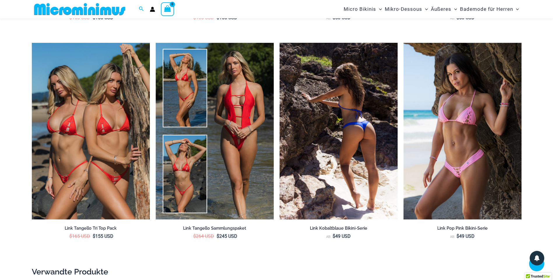
click at [344, 163] on img at bounding box center [338, 131] width 118 height 177
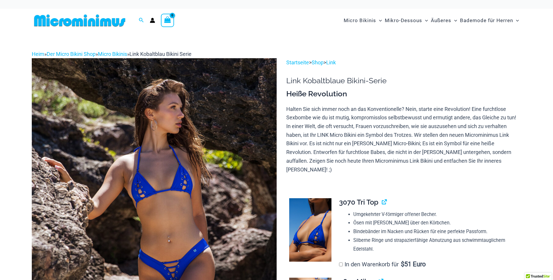
click at [191, 209] on img at bounding box center [154, 241] width 245 height 367
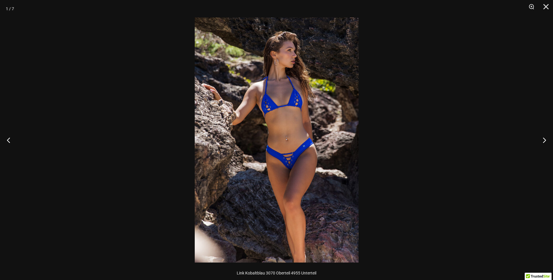
click at [297, 158] on img at bounding box center [277, 139] width 164 height 245
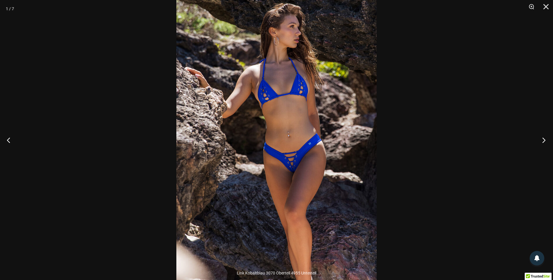
click at [542, 140] on button "Nächster" at bounding box center [542, 140] width 22 height 29
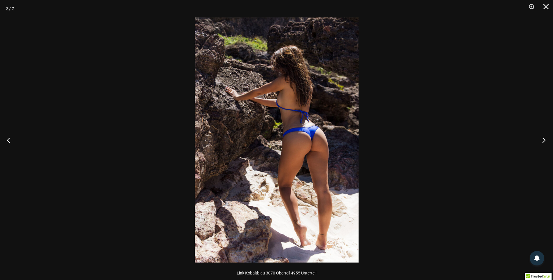
click at [542, 140] on button "Nächster" at bounding box center [542, 140] width 22 height 29
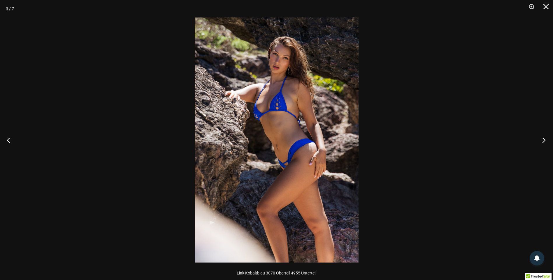
click at [542, 140] on button "Nächster" at bounding box center [542, 140] width 22 height 29
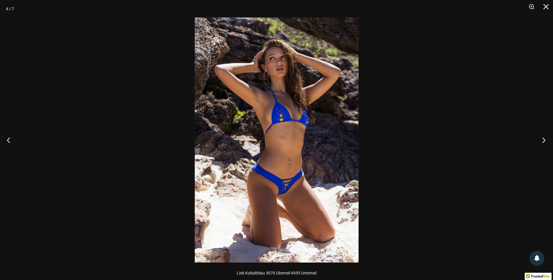
click at [542, 140] on button "Nächster" at bounding box center [542, 140] width 22 height 29
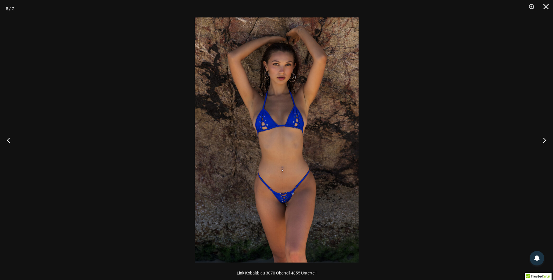
click at [300, 166] on img at bounding box center [277, 139] width 164 height 245
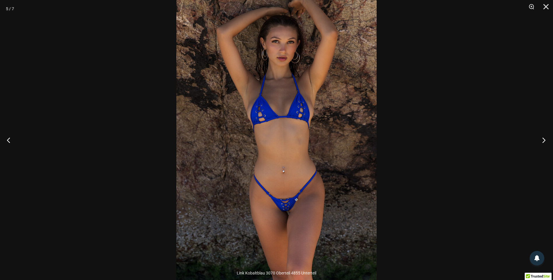
click at [544, 140] on button "Nächster" at bounding box center [542, 140] width 22 height 29
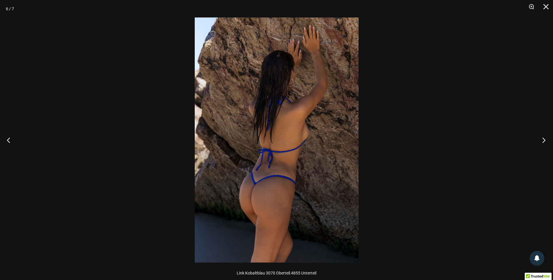
click at [544, 140] on button "Nächster" at bounding box center [542, 140] width 22 height 29
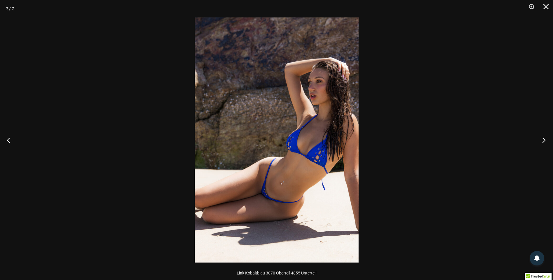
click at [544, 140] on button "Nächster" at bounding box center [542, 140] width 22 height 29
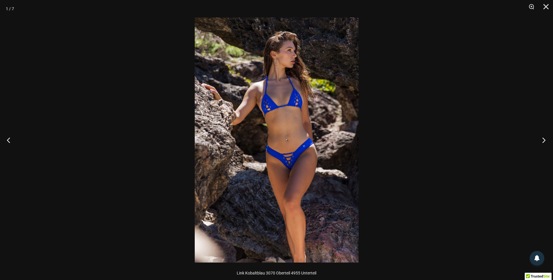
click at [544, 140] on button "Nächster" at bounding box center [542, 140] width 22 height 29
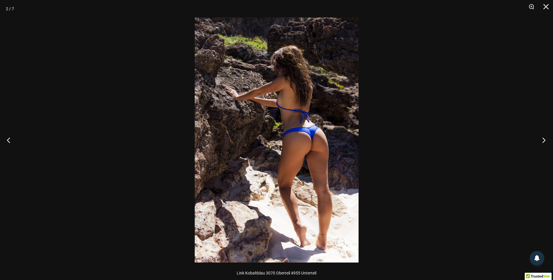
click at [544, 140] on button "Nächster" at bounding box center [542, 140] width 22 height 29
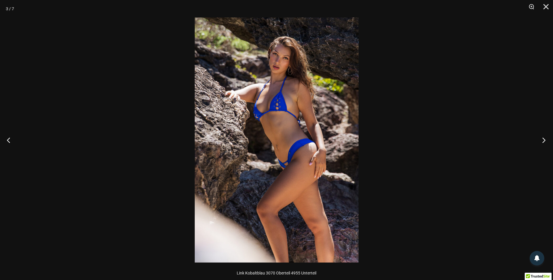
click at [544, 140] on button "Nächster" at bounding box center [542, 140] width 22 height 29
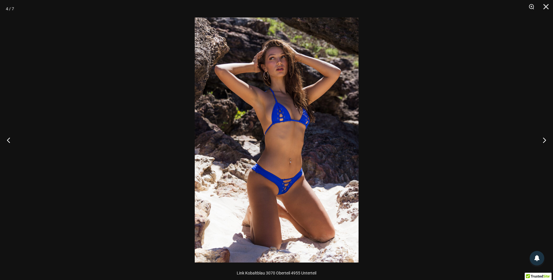
click at [320, 166] on img at bounding box center [277, 139] width 164 height 245
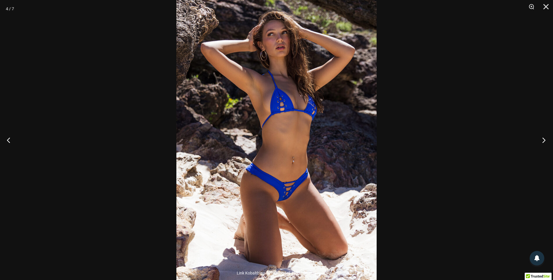
click at [544, 140] on button "Nächster" at bounding box center [542, 140] width 22 height 29
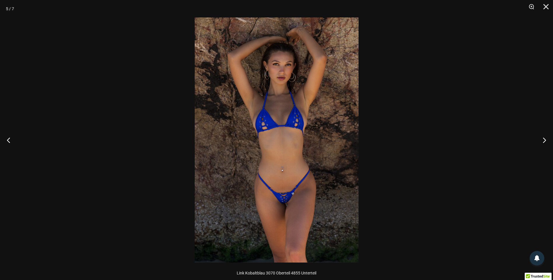
click at [317, 158] on img at bounding box center [277, 139] width 164 height 245
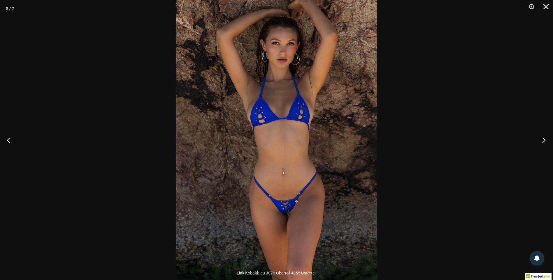
click at [543, 140] on button "Nächster" at bounding box center [542, 140] width 22 height 29
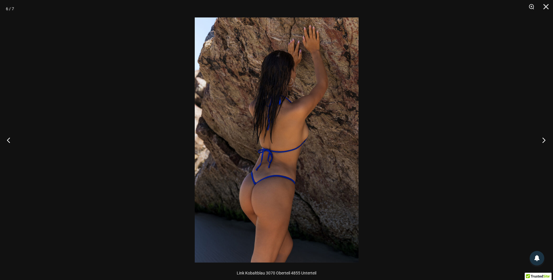
click at [543, 140] on button "Nächster" at bounding box center [542, 140] width 22 height 29
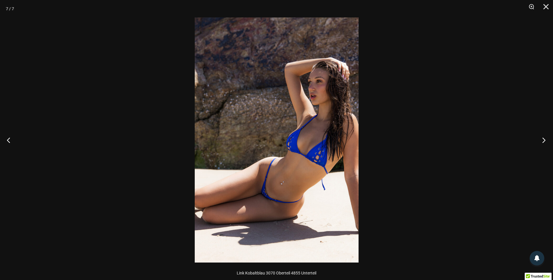
click at [543, 140] on button "Nächster" at bounding box center [542, 140] width 22 height 29
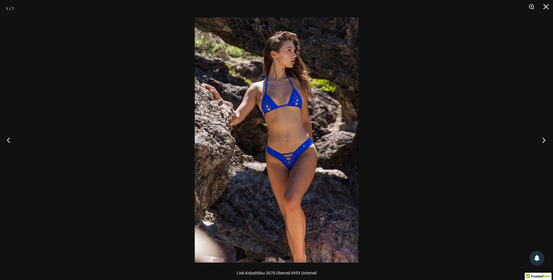
click at [543, 140] on button "Nächster" at bounding box center [542, 140] width 22 height 29
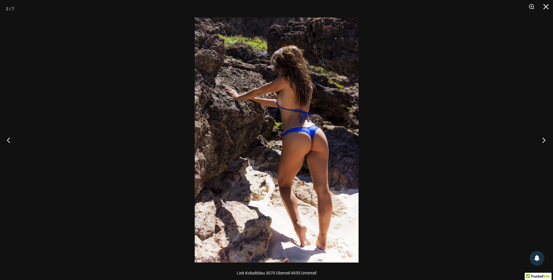
click at [543, 140] on button "Nächster" at bounding box center [542, 140] width 22 height 29
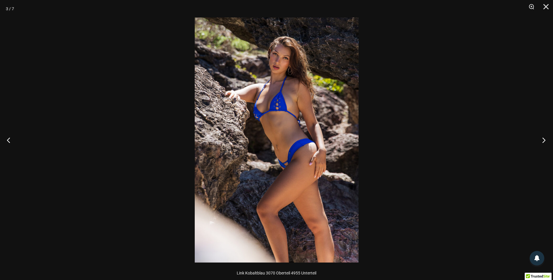
click at [543, 140] on button "Nächster" at bounding box center [542, 140] width 22 height 29
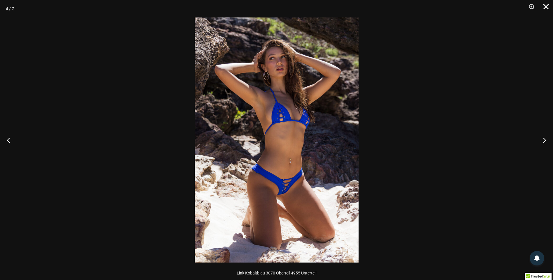
click at [545, 6] on button "Schließen" at bounding box center [543, 8] width 15 height 17
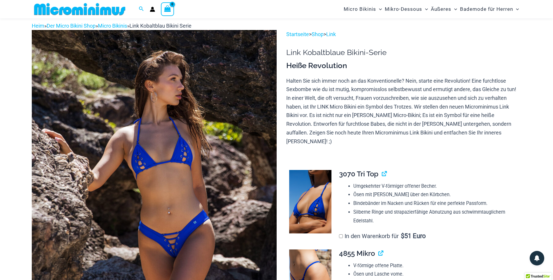
scroll to position [11, 0]
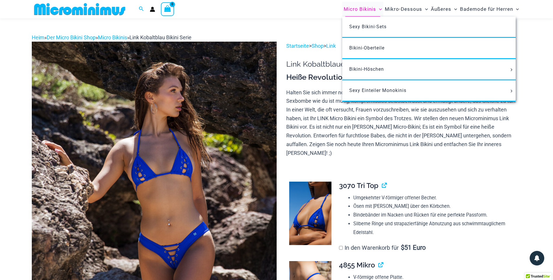
click at [358, 8] on font "Micro Bikinis" at bounding box center [359, 9] width 32 height 6
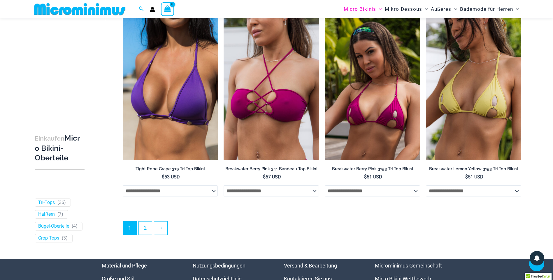
scroll to position [1661, 0]
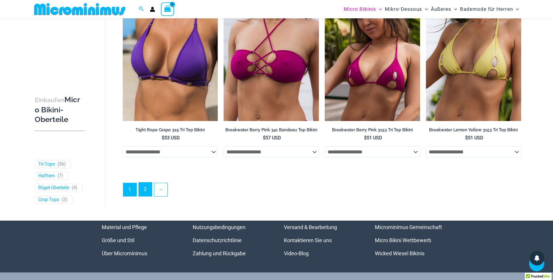
click at [146, 195] on link "2" at bounding box center [145, 190] width 13 height 14
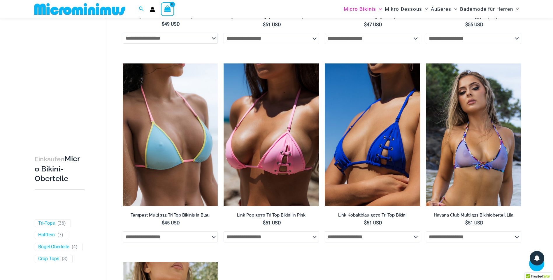
scroll to position [753, 0]
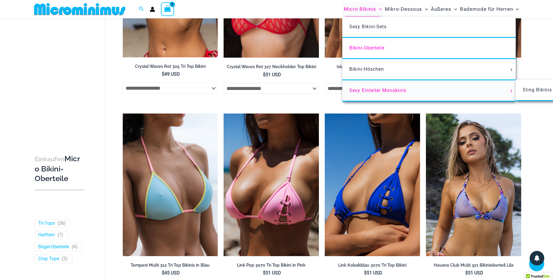
click at [371, 90] on font "Sexy Einteiler Monokinis" at bounding box center [377, 91] width 57 height 6
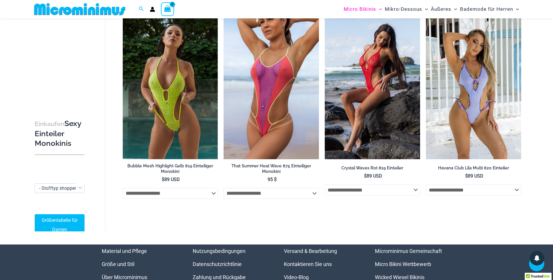
scroll to position [1259, 0]
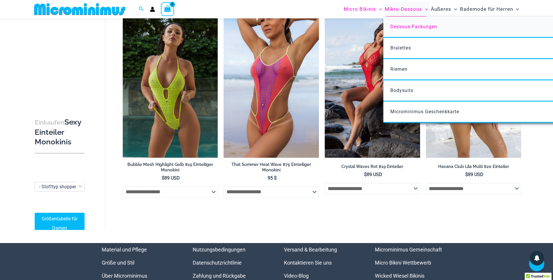
click at [405, 26] on span "Dessous-Packungen" at bounding box center [413, 27] width 47 height 6
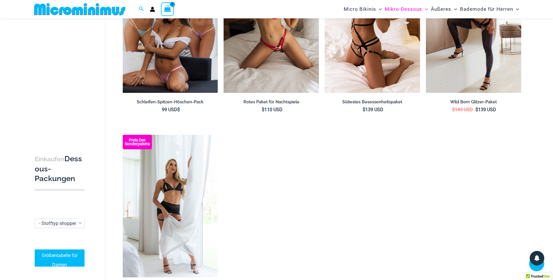
scroll to position [869, 0]
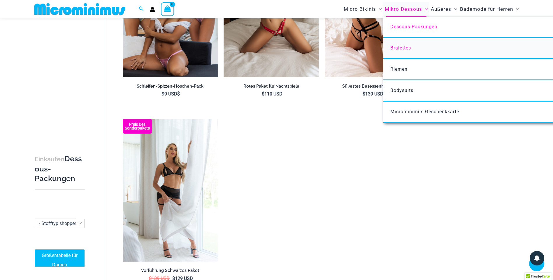
click at [406, 48] on span "Bralettes" at bounding box center [400, 48] width 21 height 6
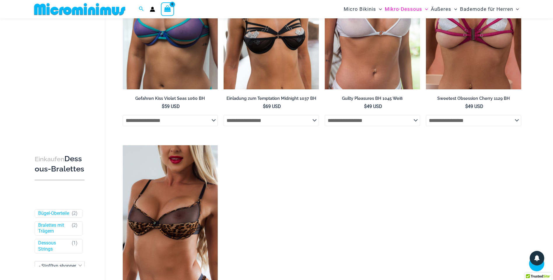
scroll to position [344, 0]
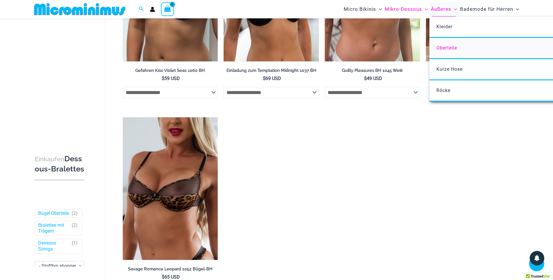
click at [443, 50] on span "Oberteile" at bounding box center [446, 48] width 21 height 6
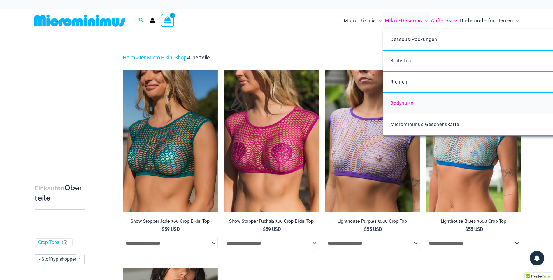
click at [407, 103] on span "Bodysuits" at bounding box center [401, 104] width 23 height 6
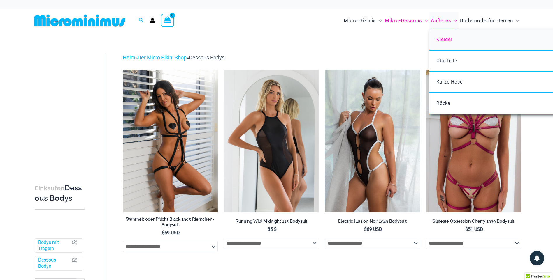
click at [443, 39] on span "Kleider" at bounding box center [444, 40] width 16 height 6
